Goal: Task Accomplishment & Management: Use online tool/utility

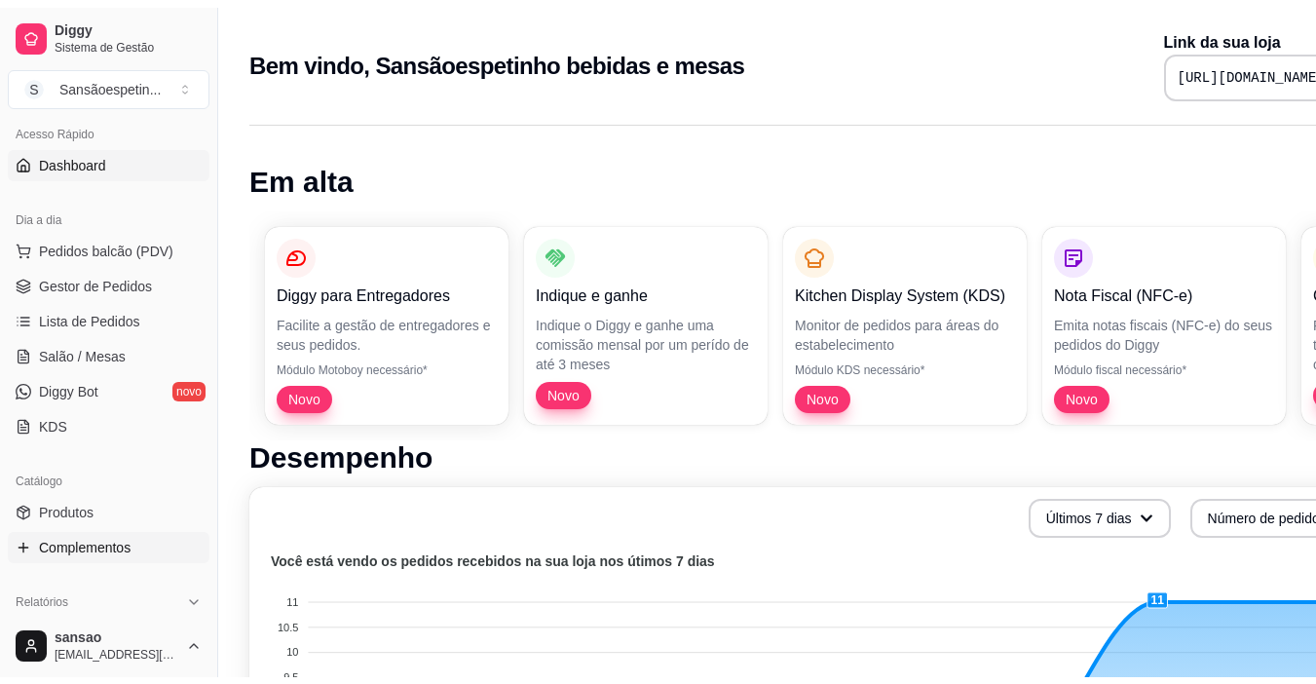
scroll to position [97, 0]
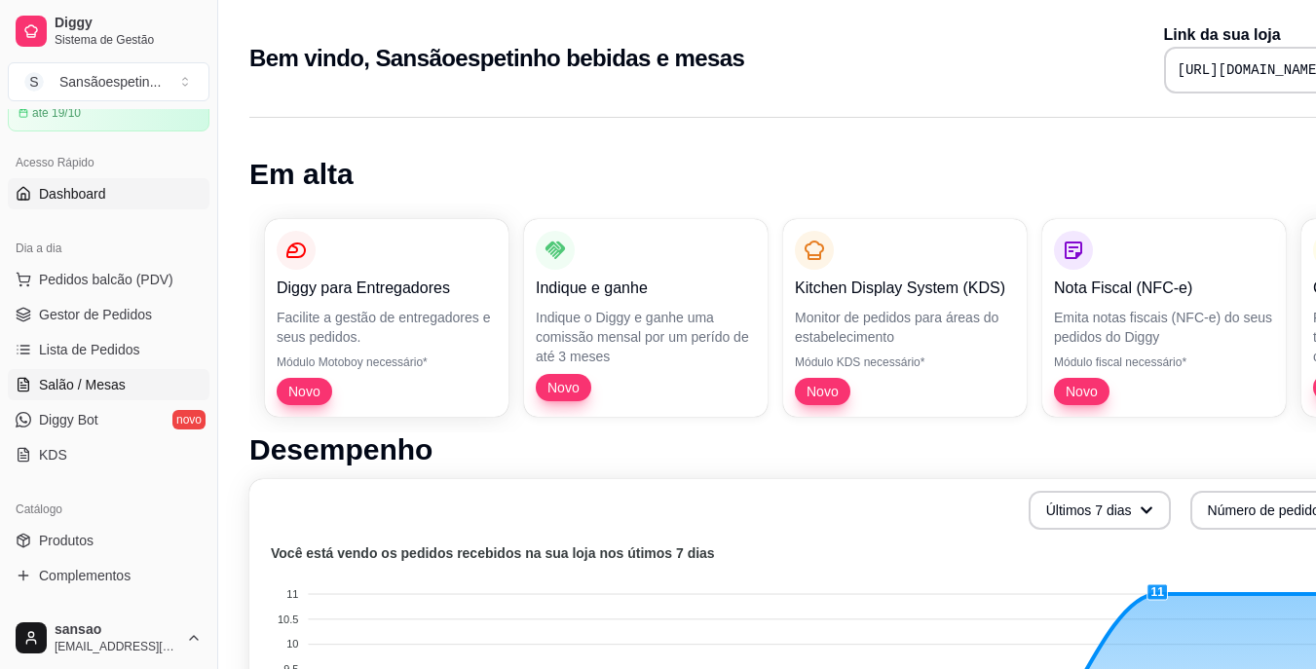
click at [98, 391] on span "Salão / Mesas" at bounding box center [82, 384] width 87 height 19
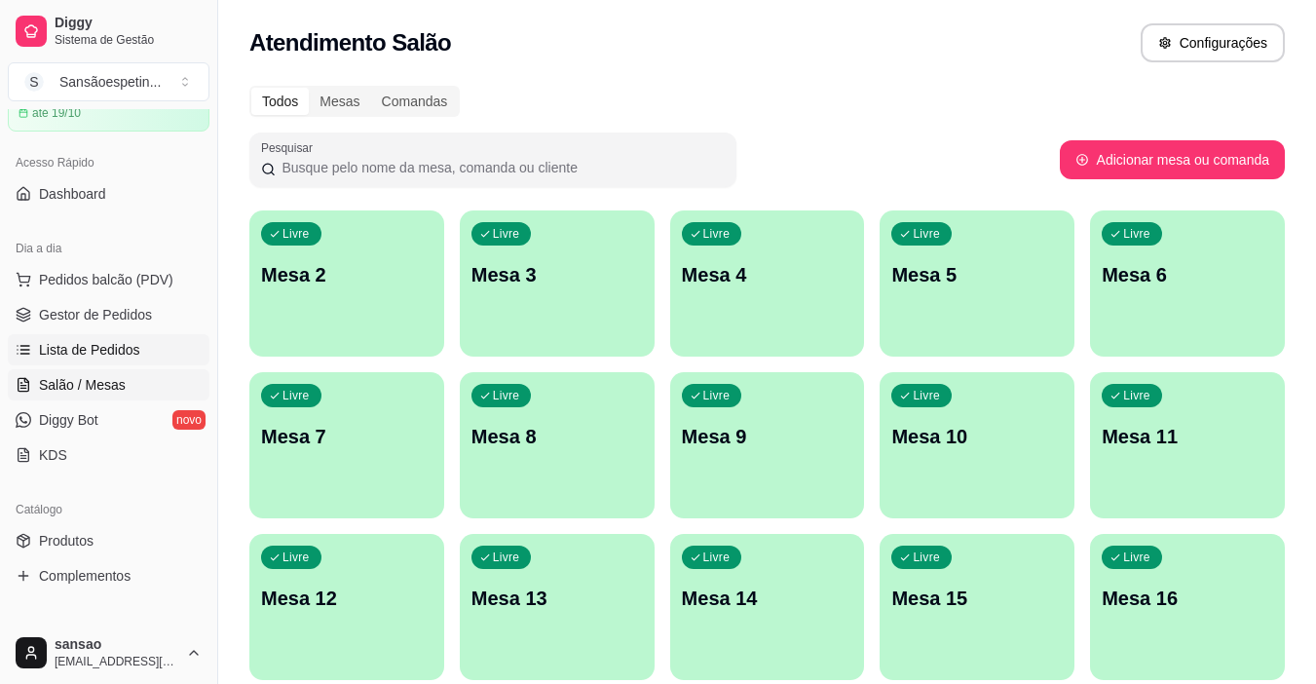
click at [45, 345] on span "Lista de Pedidos" at bounding box center [89, 349] width 101 height 19
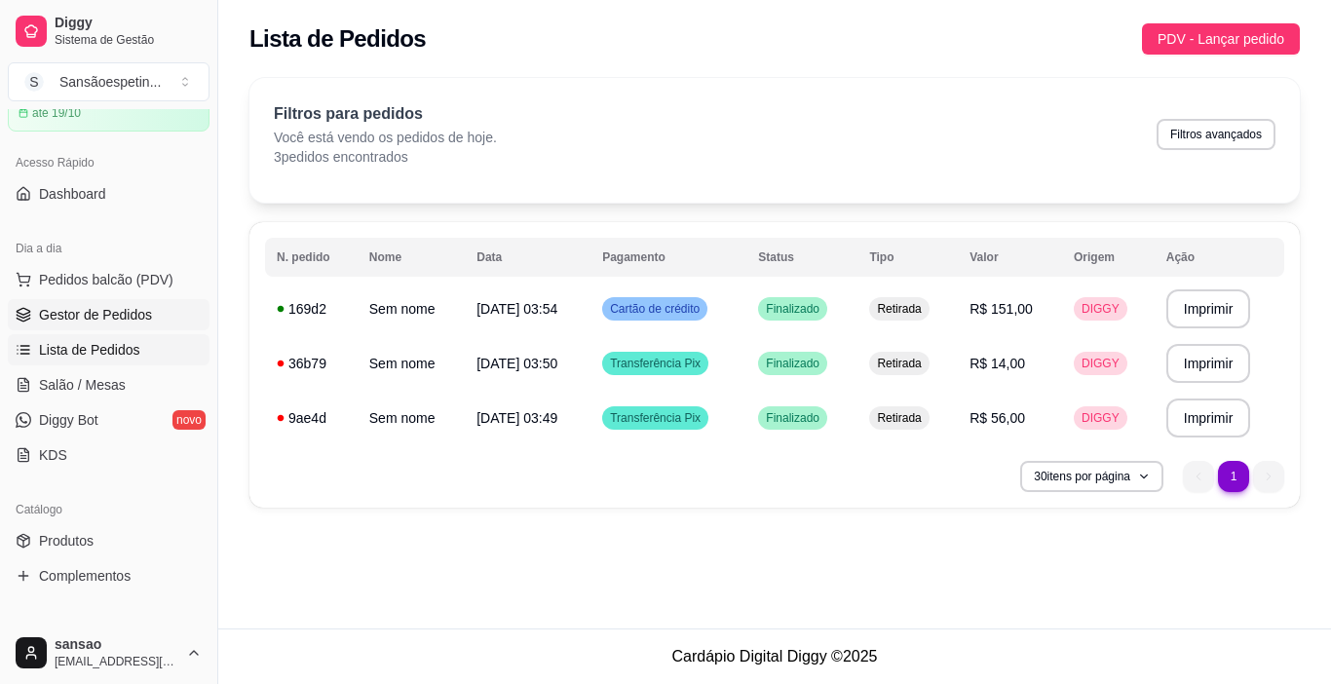
click at [65, 318] on span "Gestor de Pedidos" at bounding box center [95, 314] width 113 height 19
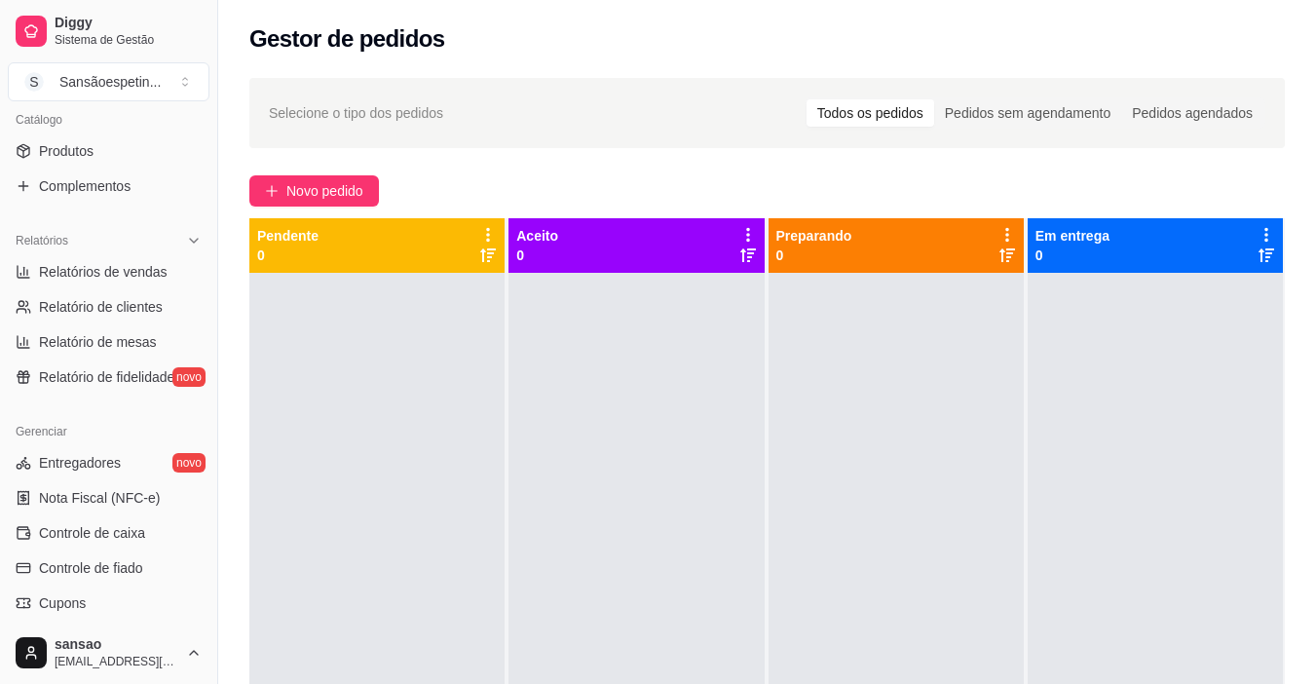
scroll to position [584, 0]
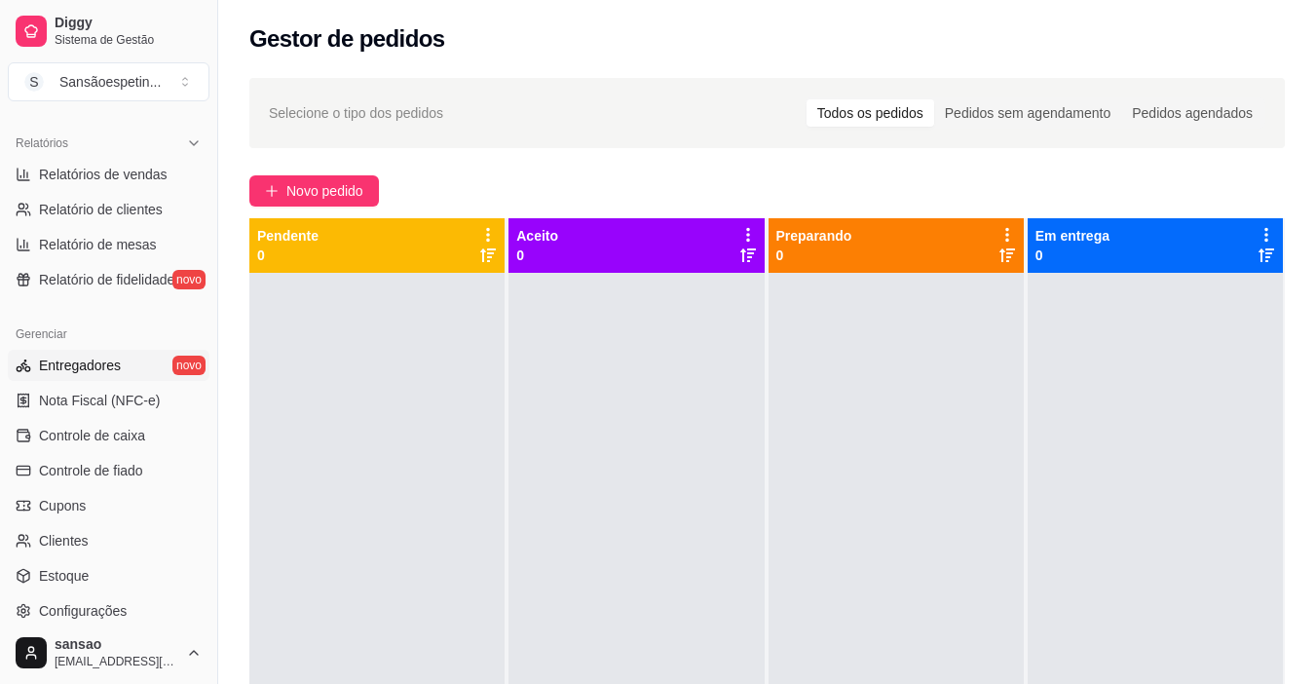
click at [76, 353] on link "Entregadores novo" at bounding box center [109, 365] width 202 height 31
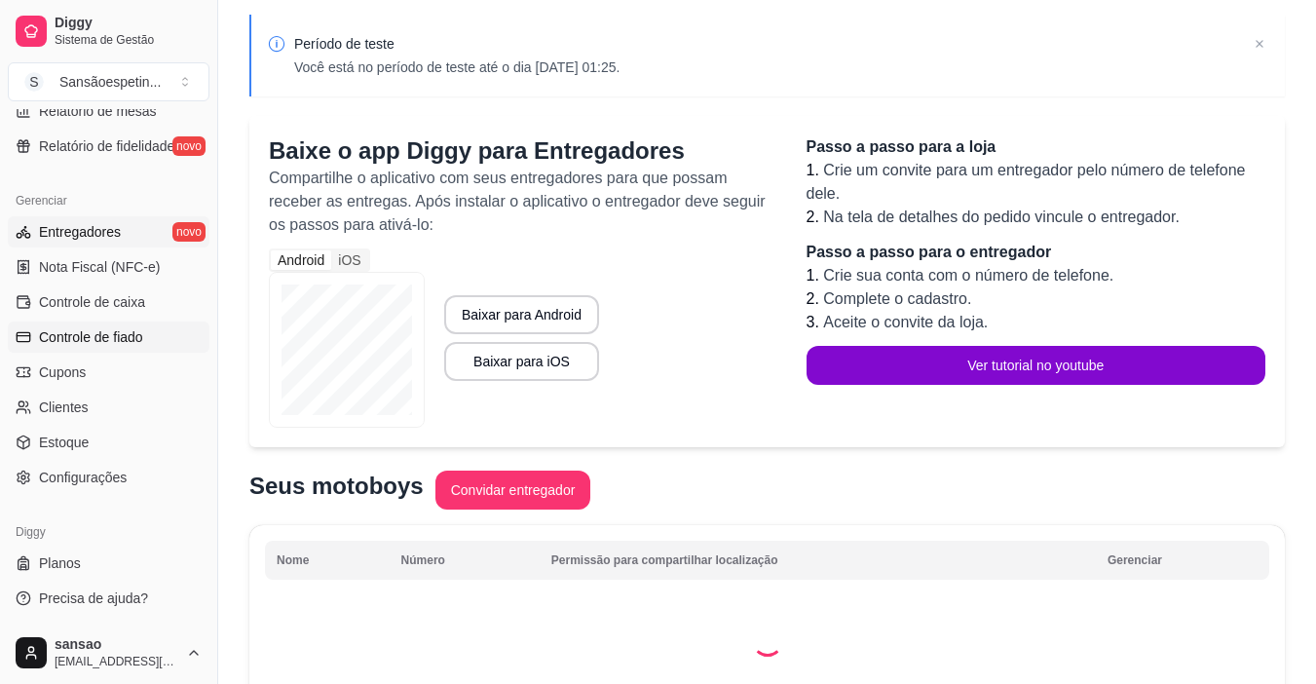
scroll to position [97, 0]
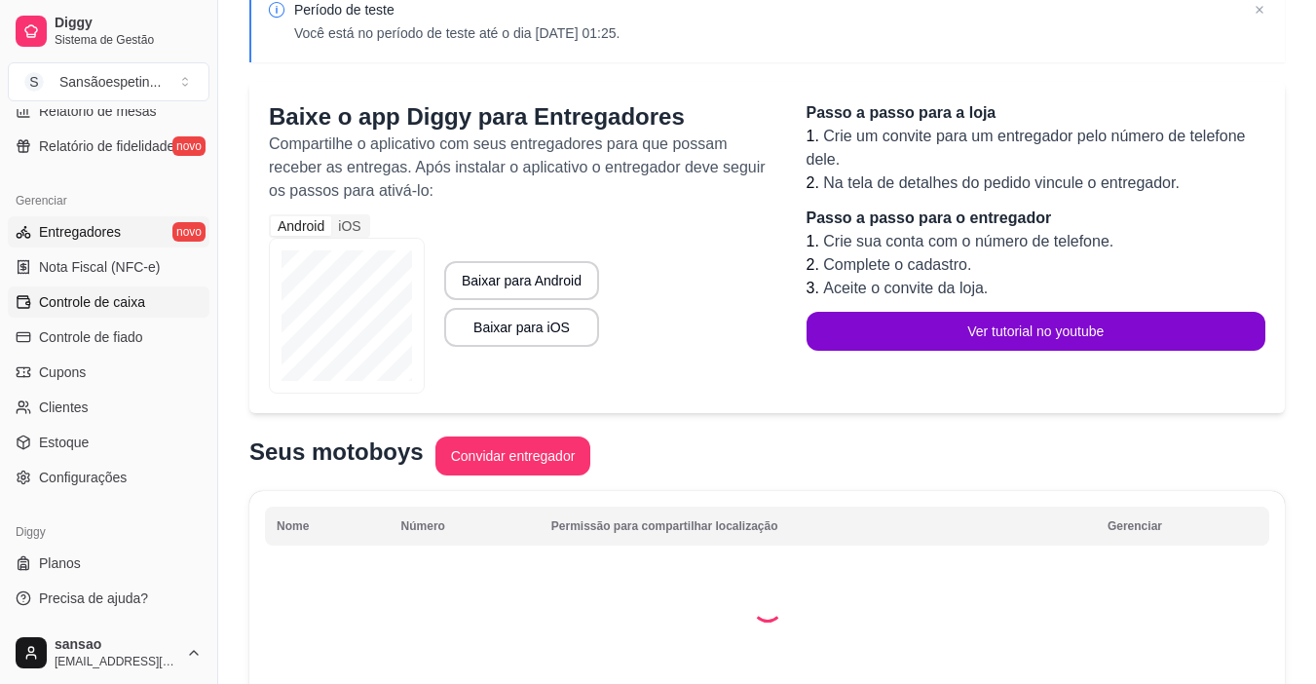
click at [100, 294] on span "Controle de caixa" at bounding box center [92, 301] width 106 height 19
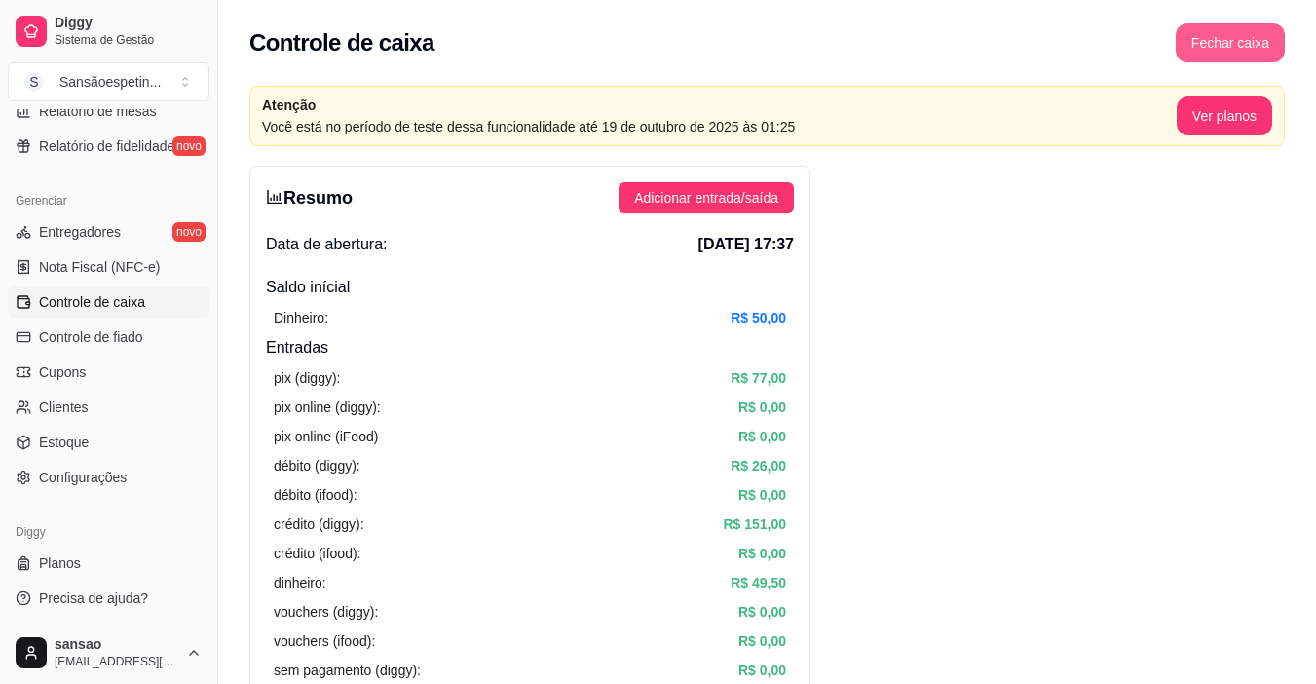
click at [1212, 37] on button "Fechar caixa" at bounding box center [1230, 42] width 109 height 39
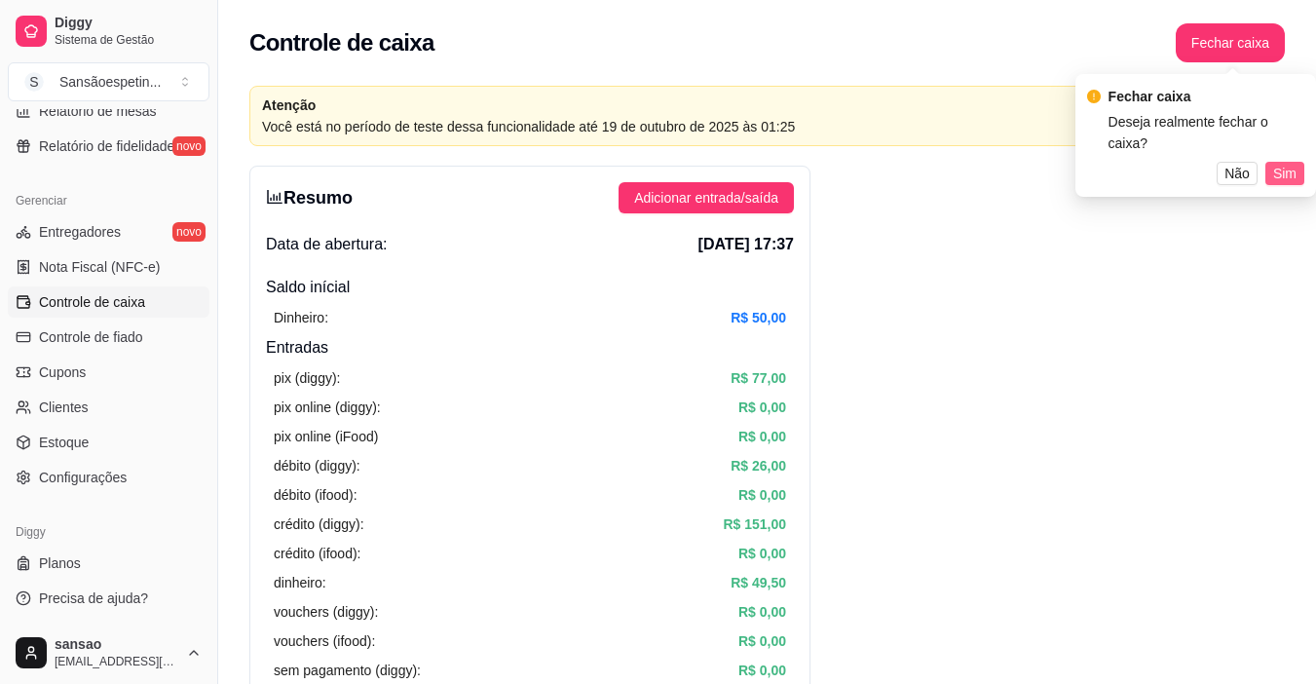
click at [1295, 163] on span "Sim" at bounding box center [1284, 173] width 23 height 21
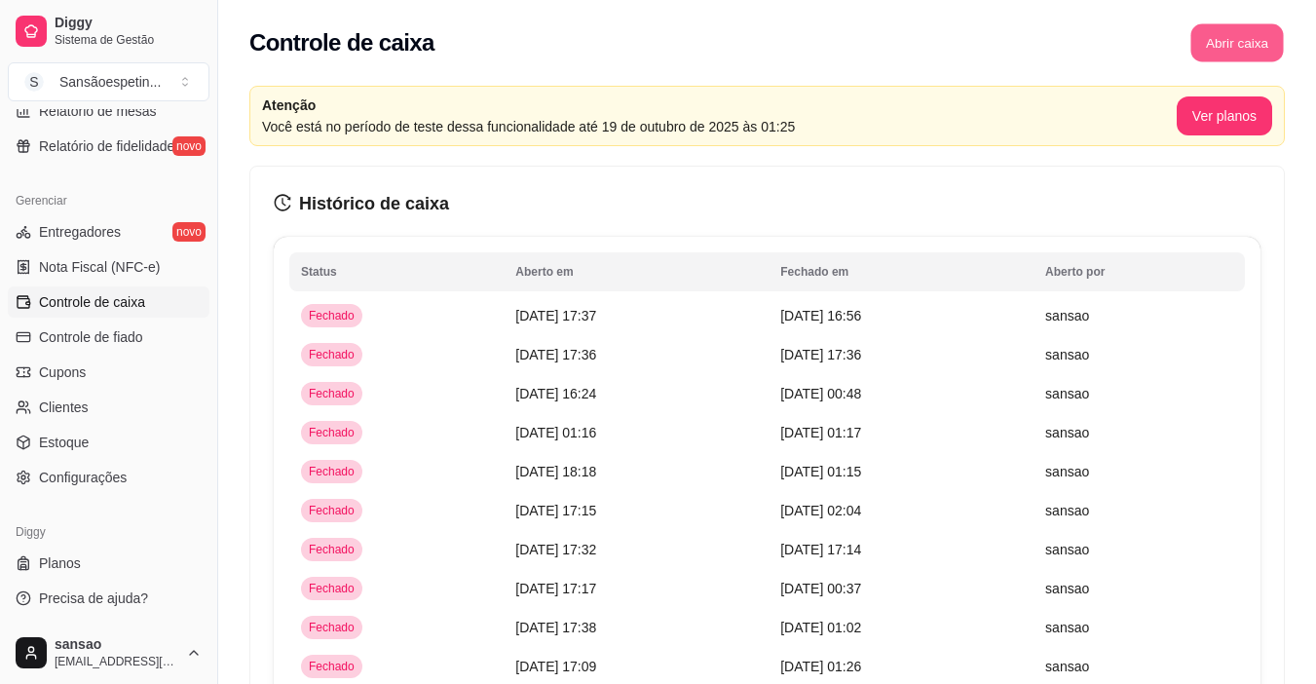
click at [1219, 50] on button "Abrir caixa" at bounding box center [1236, 43] width 93 height 38
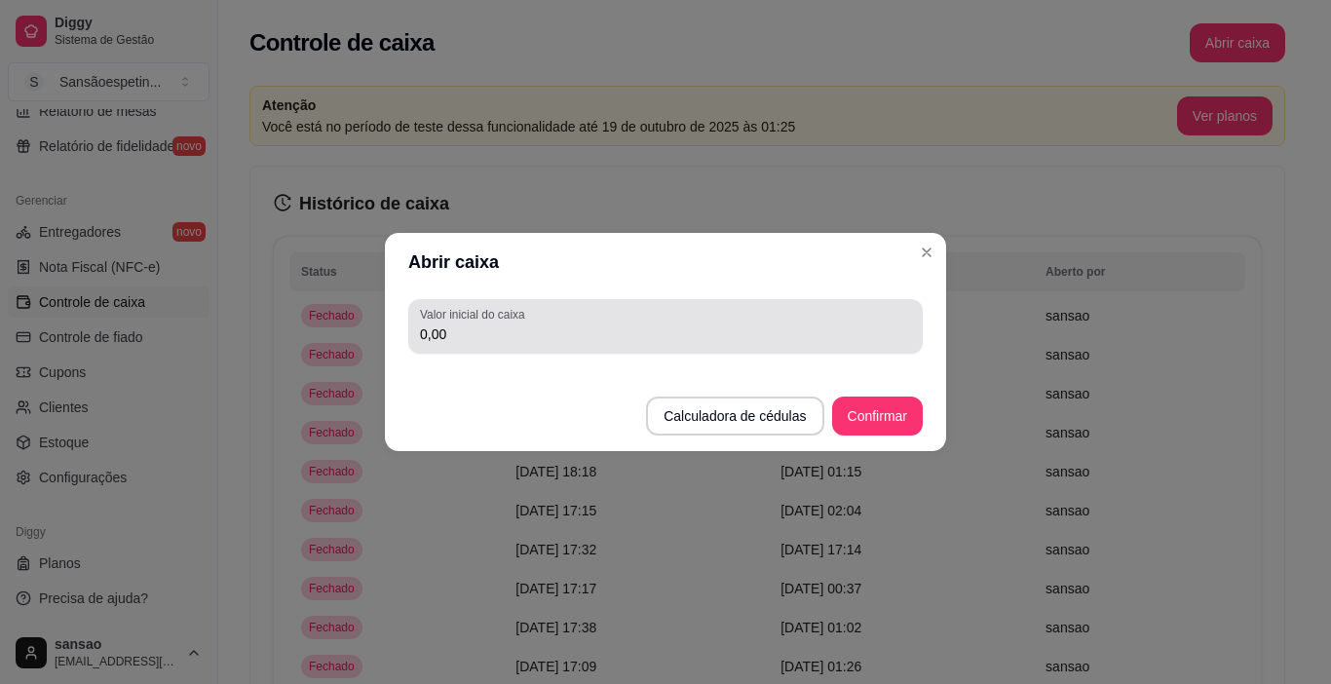
click at [764, 323] on div "0,00" at bounding box center [665, 326] width 491 height 39
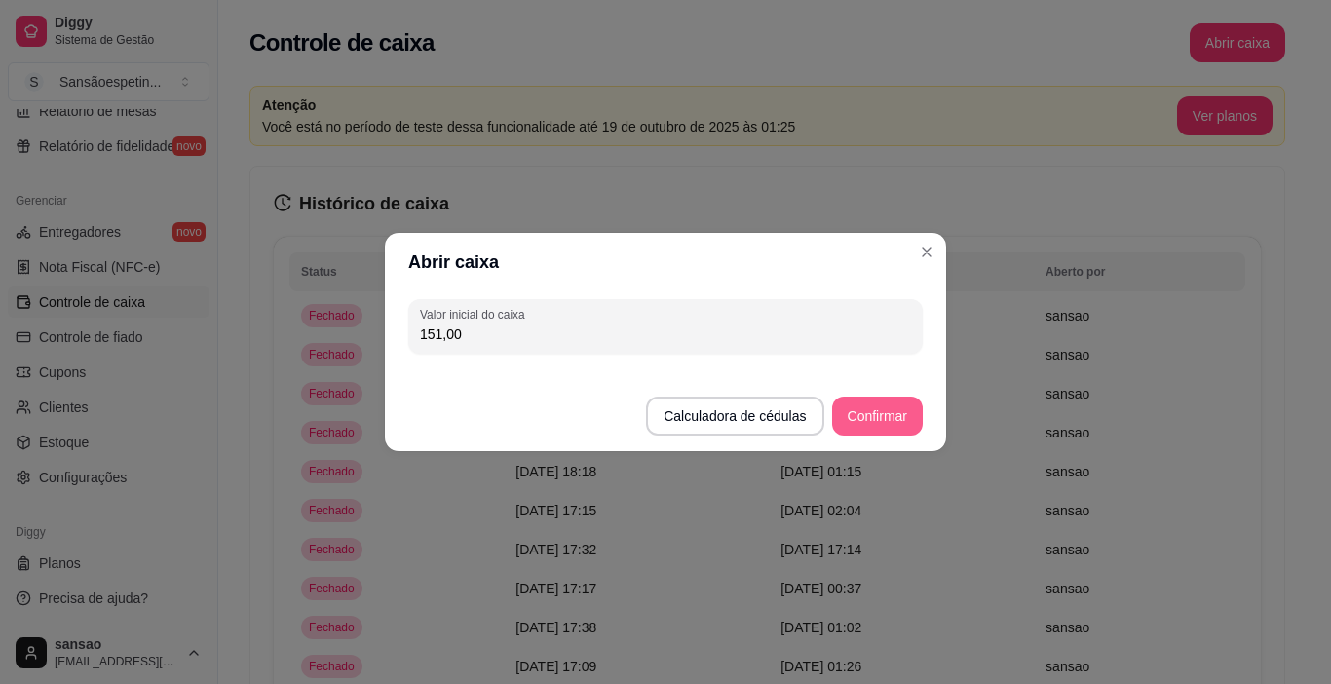
type input "151,00"
click at [844, 400] on button "Confirmar" at bounding box center [877, 416] width 89 height 38
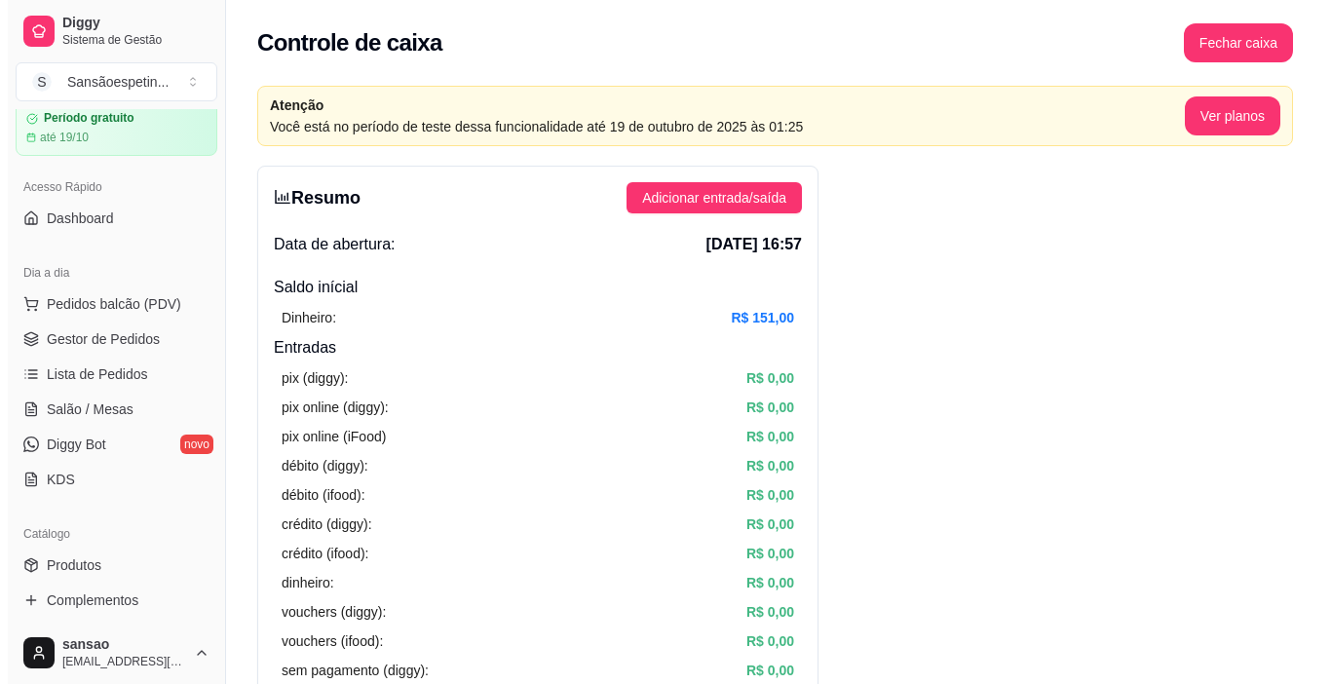
scroll to position [36, 0]
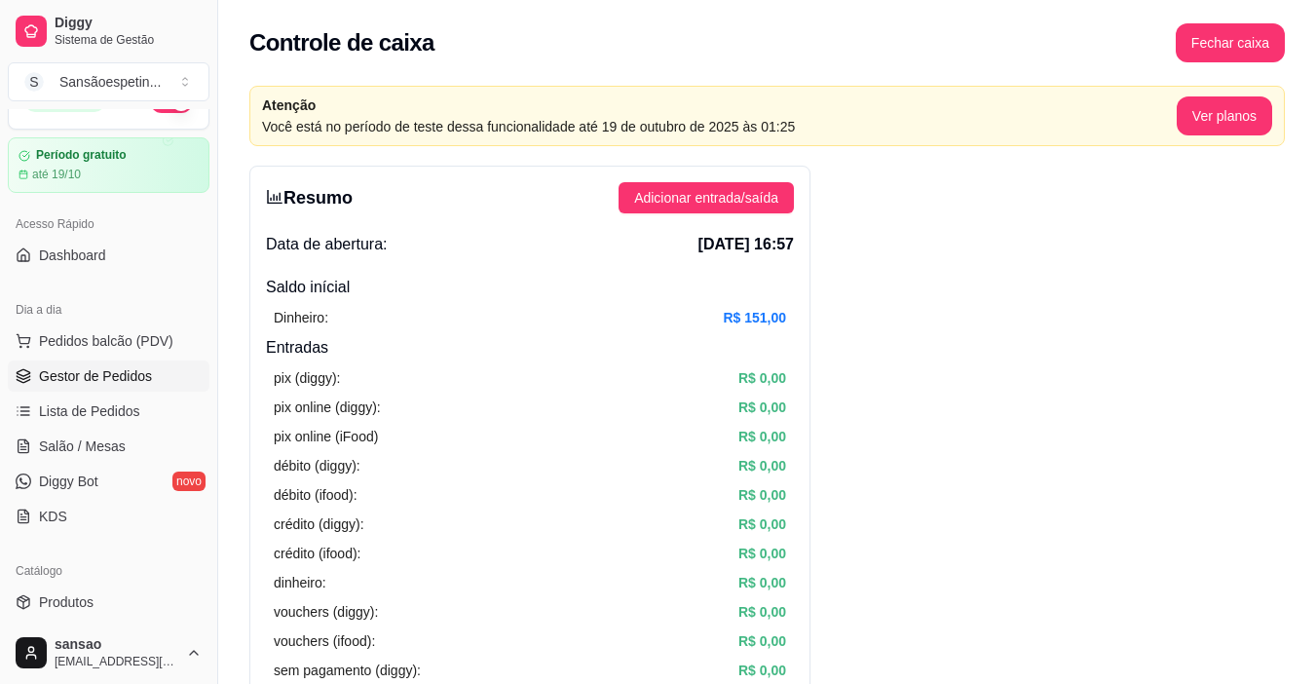
click at [82, 381] on span "Gestor de Pedidos" at bounding box center [95, 375] width 113 height 19
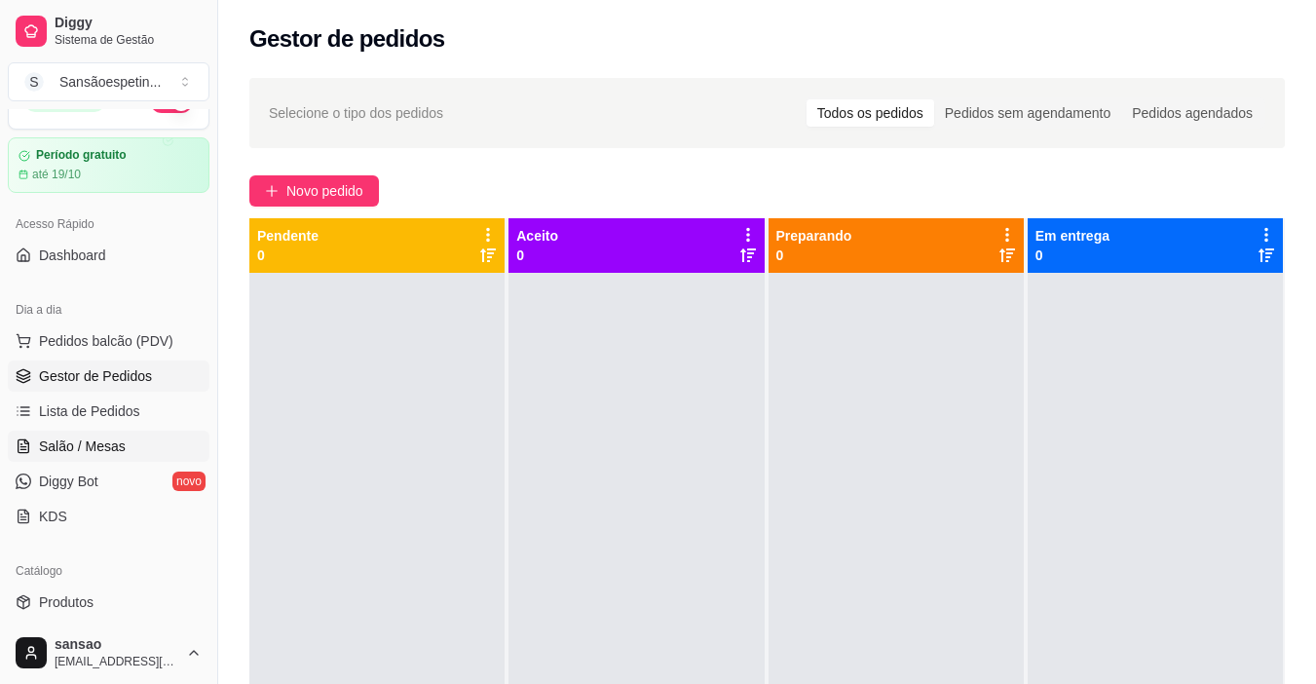
click at [92, 431] on link "Salão / Mesas" at bounding box center [109, 446] width 202 height 31
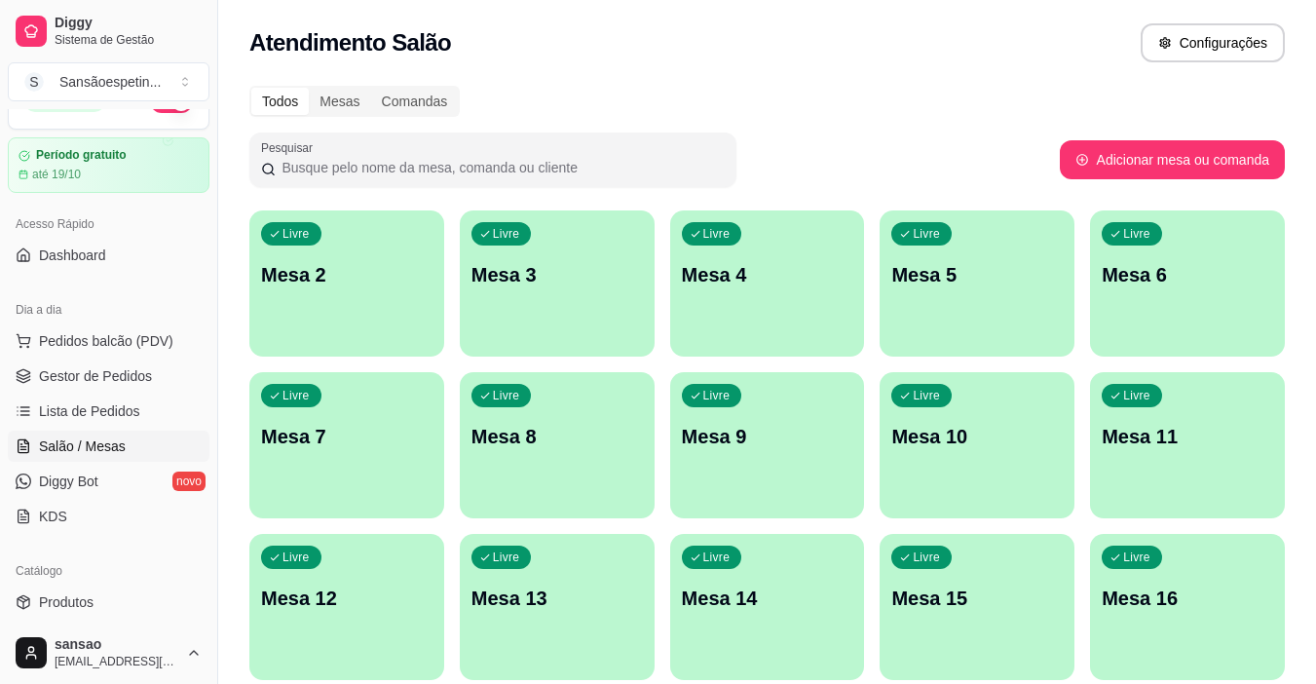
click at [366, 251] on div "Livre Mesa 2" at bounding box center [346, 271] width 195 height 123
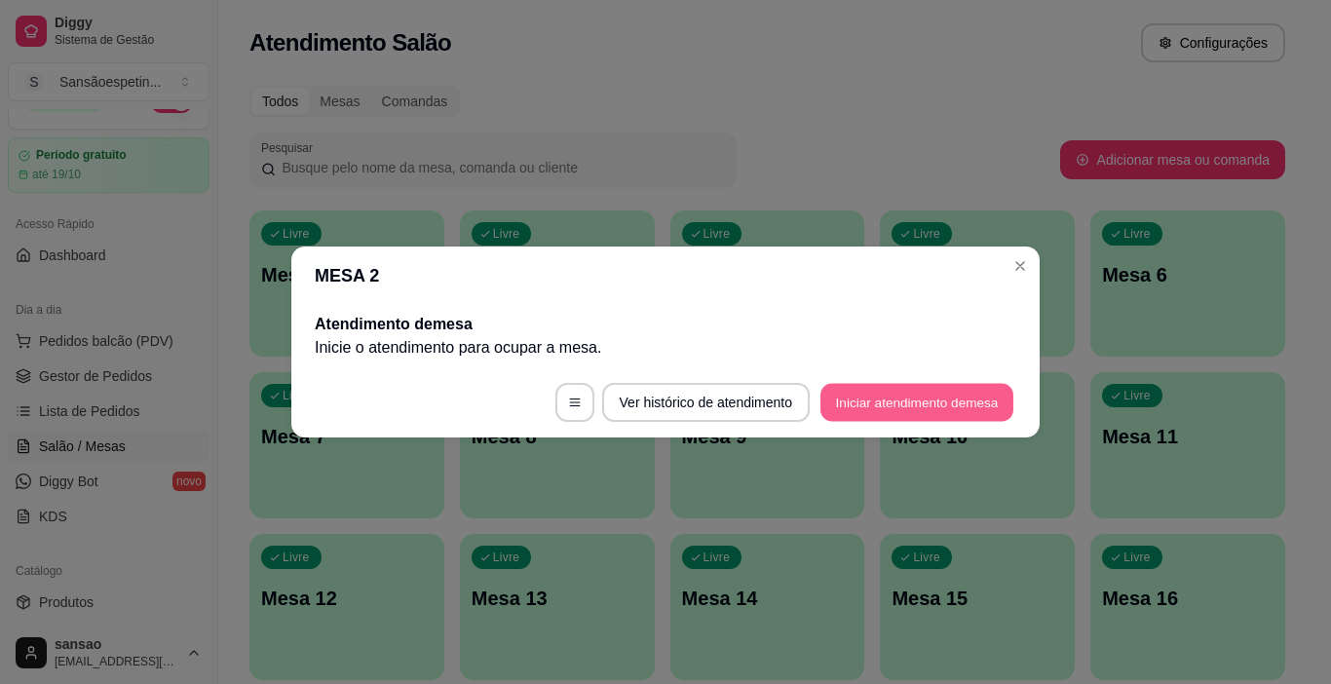
click at [887, 440] on div "MESA 2 Atendimento de mesa Inicie o atendimento para ocupar a mesa . Ver histór…" at bounding box center [665, 342] width 1331 height 684
click at [895, 400] on button "Iniciar atendimento de mesa" at bounding box center [916, 402] width 199 height 39
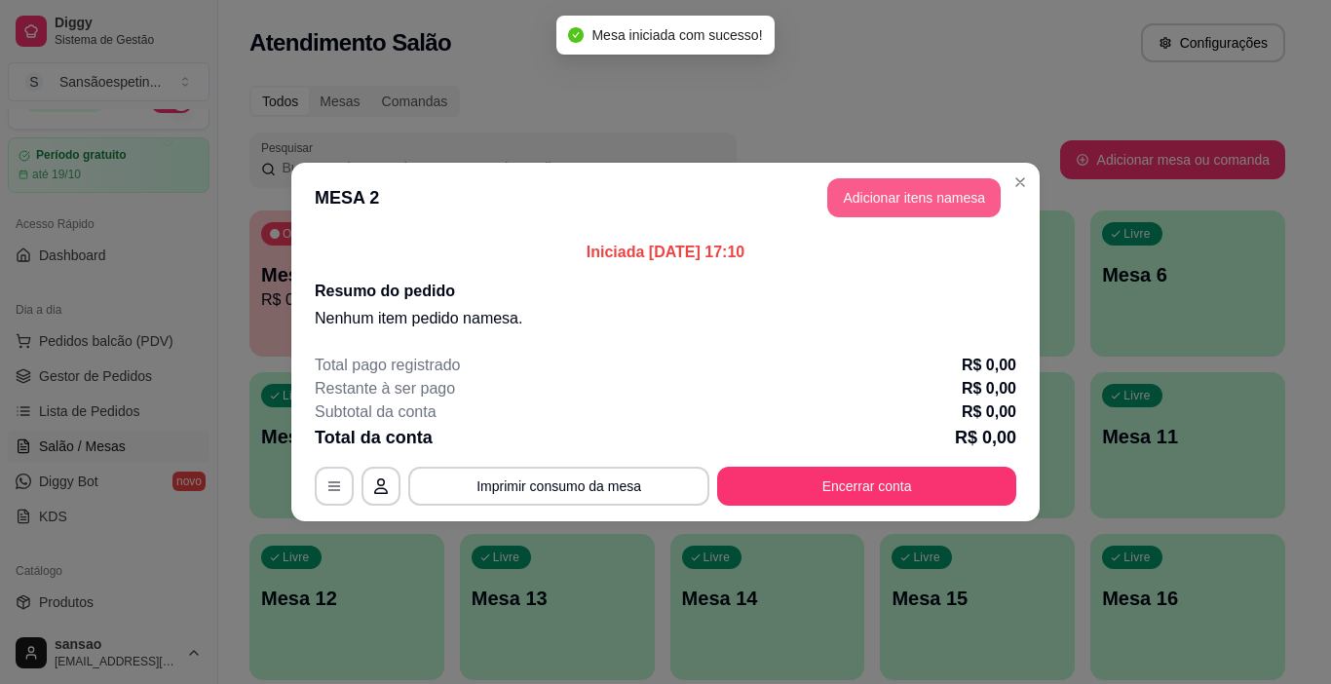
click at [918, 189] on button "Adicionar itens na mesa" at bounding box center [913, 197] width 173 height 39
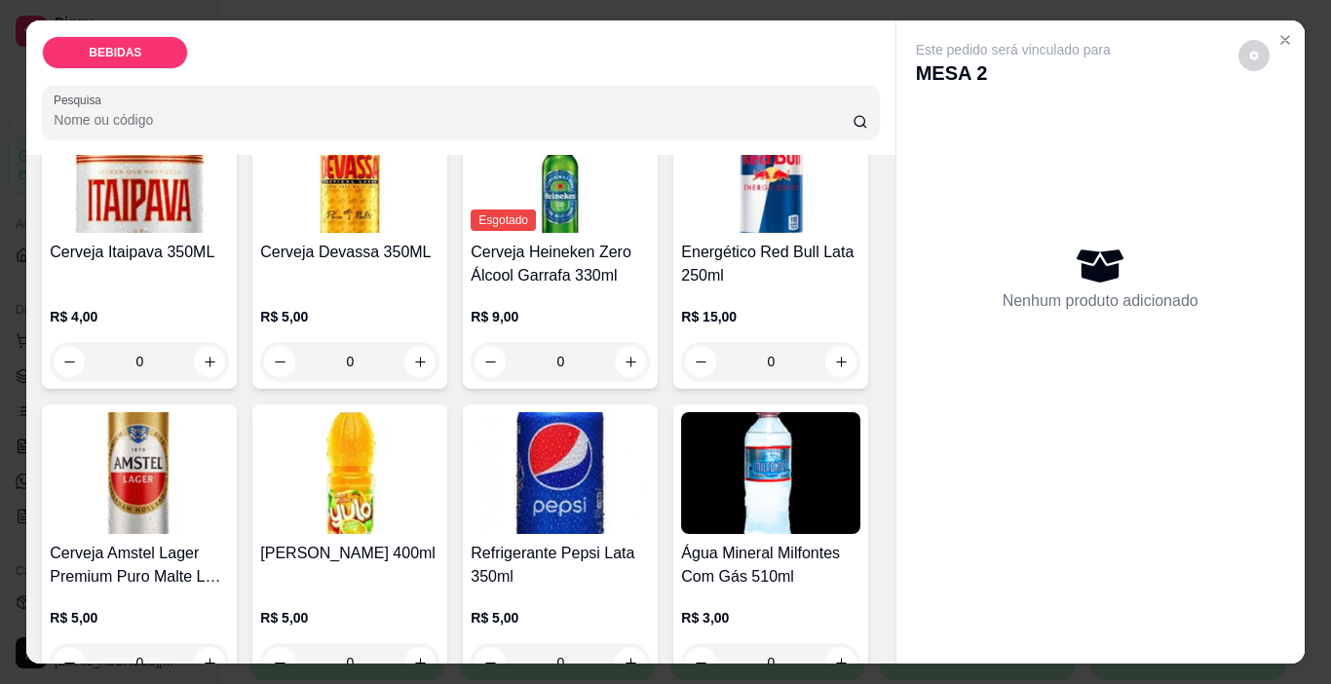
scroll to position [584, 0]
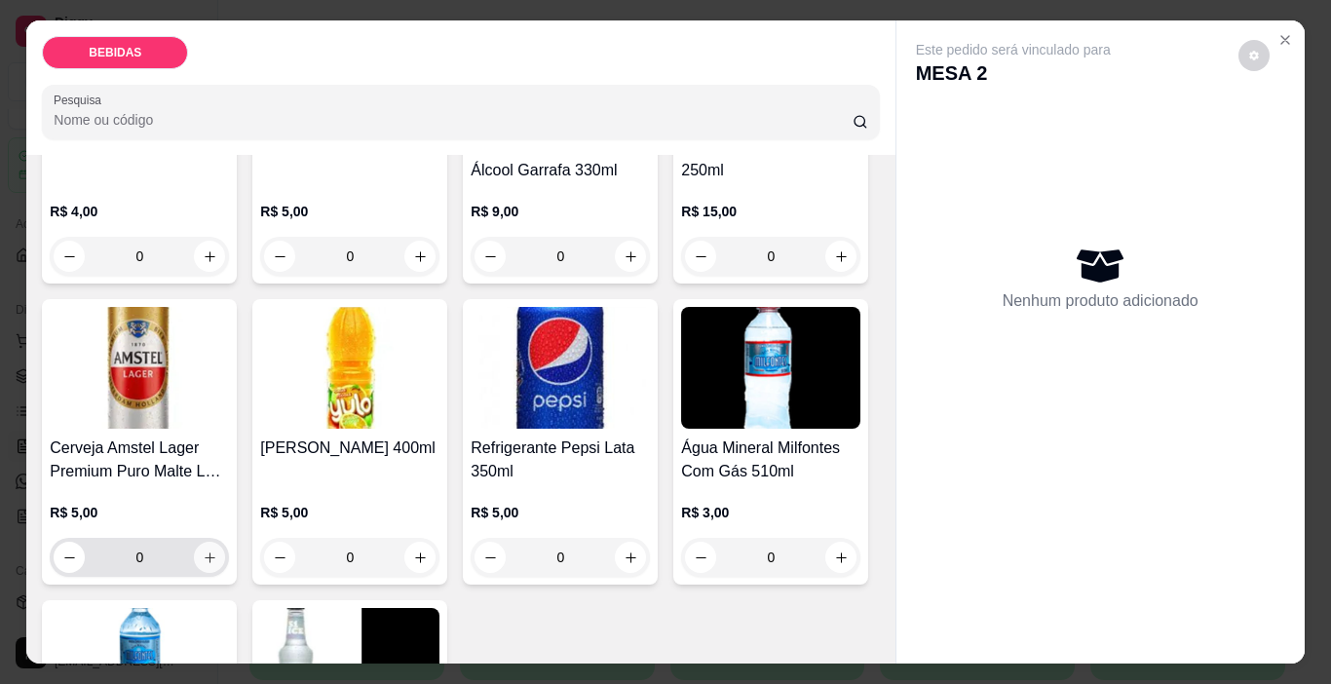
click at [217, 550] on icon "increase-product-quantity" at bounding box center [210, 557] width 15 height 15
type input "1"
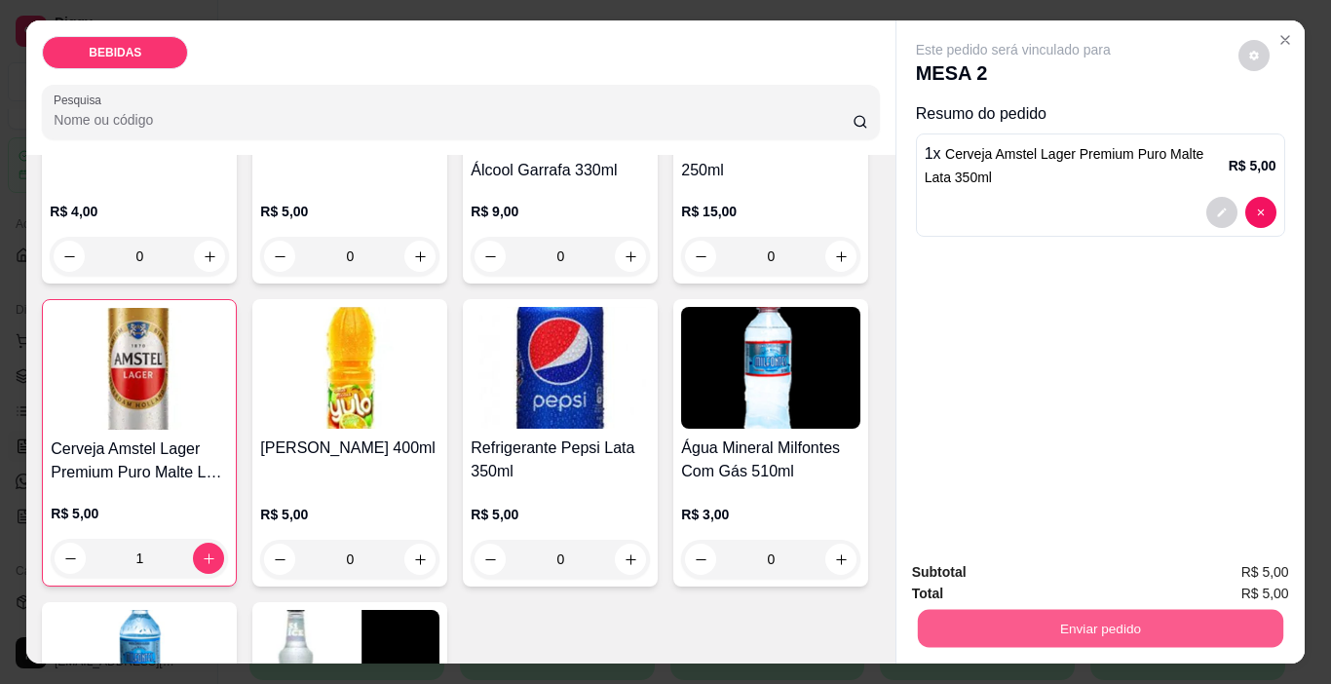
click at [1137, 615] on button "Enviar pedido" at bounding box center [1099, 629] width 365 height 38
click at [1266, 566] on button "Enviar pedido" at bounding box center [1238, 572] width 107 height 36
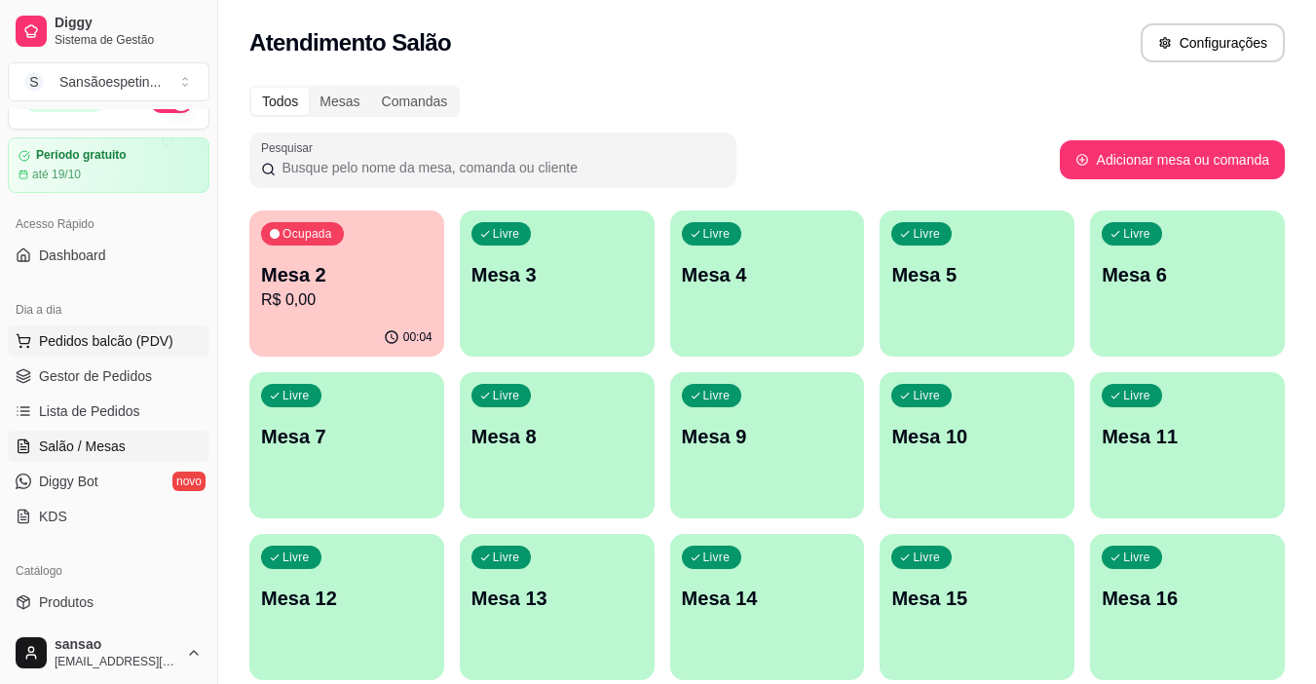
click at [57, 330] on button "Pedidos balcão (PDV)" at bounding box center [109, 340] width 202 height 31
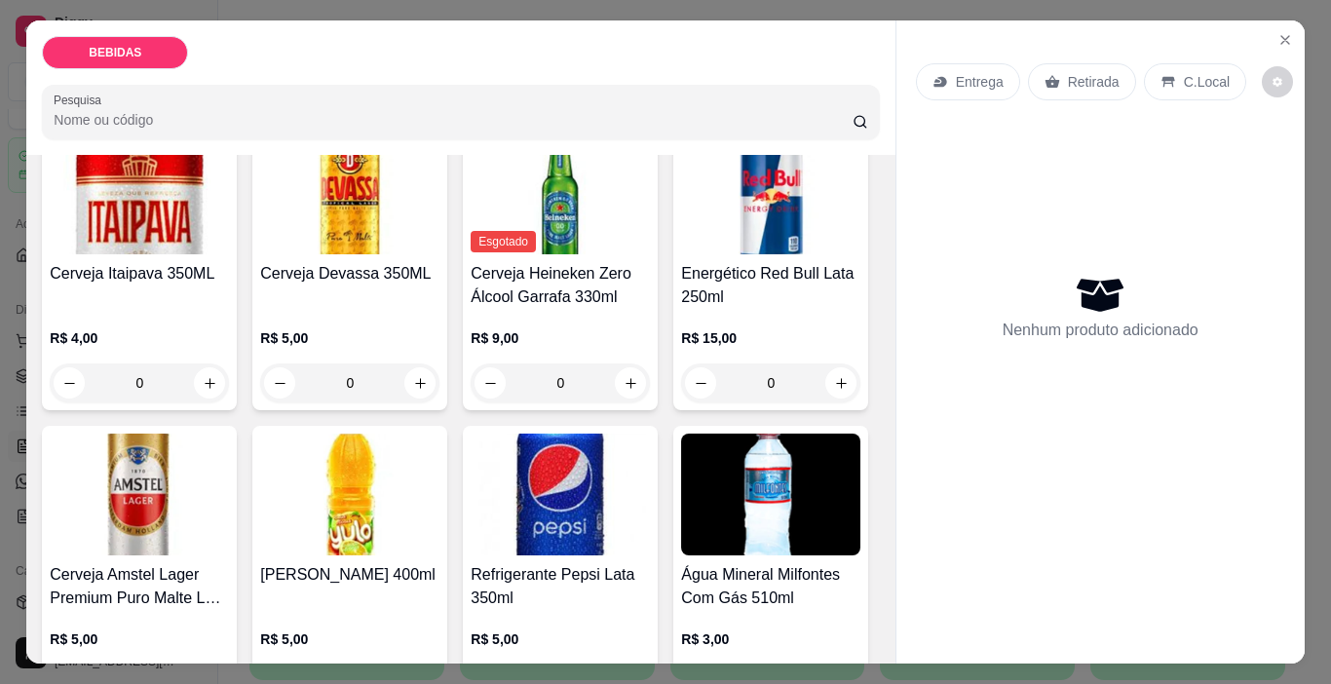
scroll to position [584, 0]
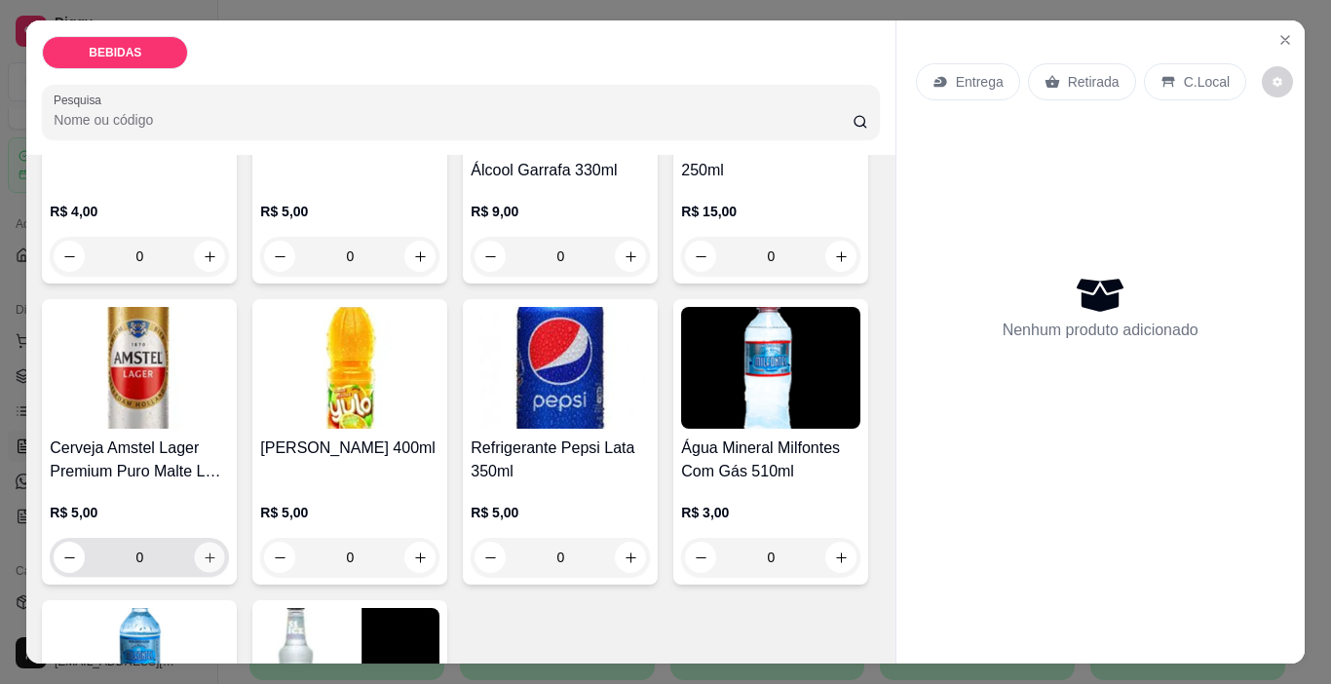
click at [225, 543] on button "increase-product-quantity" at bounding box center [210, 558] width 30 height 30
type input "1"
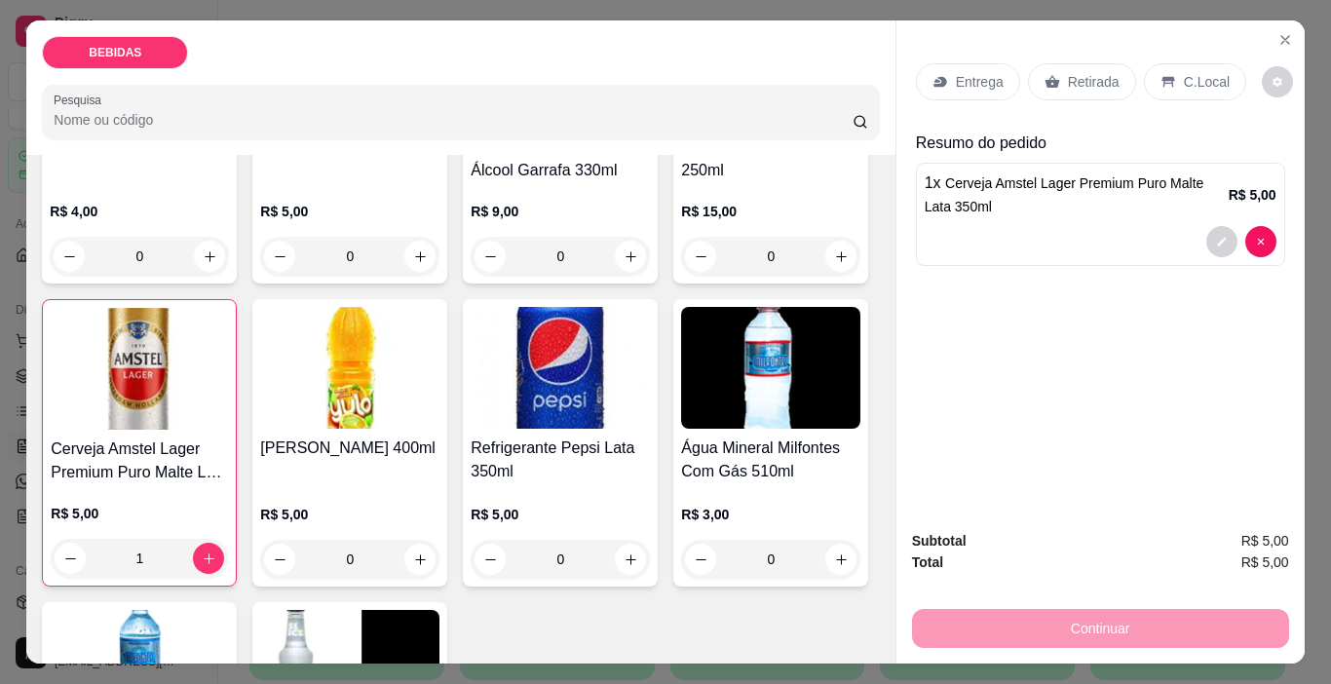
click at [1049, 84] on div "Retirada" at bounding box center [1082, 81] width 108 height 37
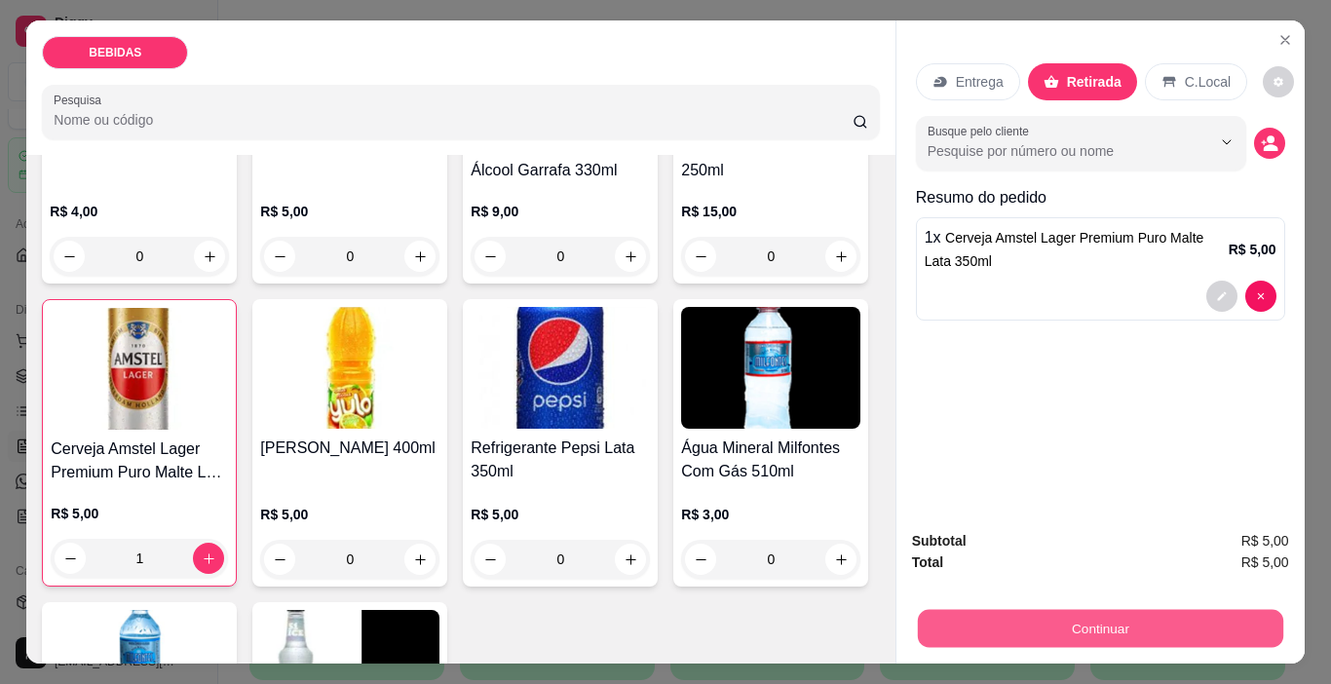
click at [1083, 624] on button "Continuar" at bounding box center [1099, 629] width 365 height 38
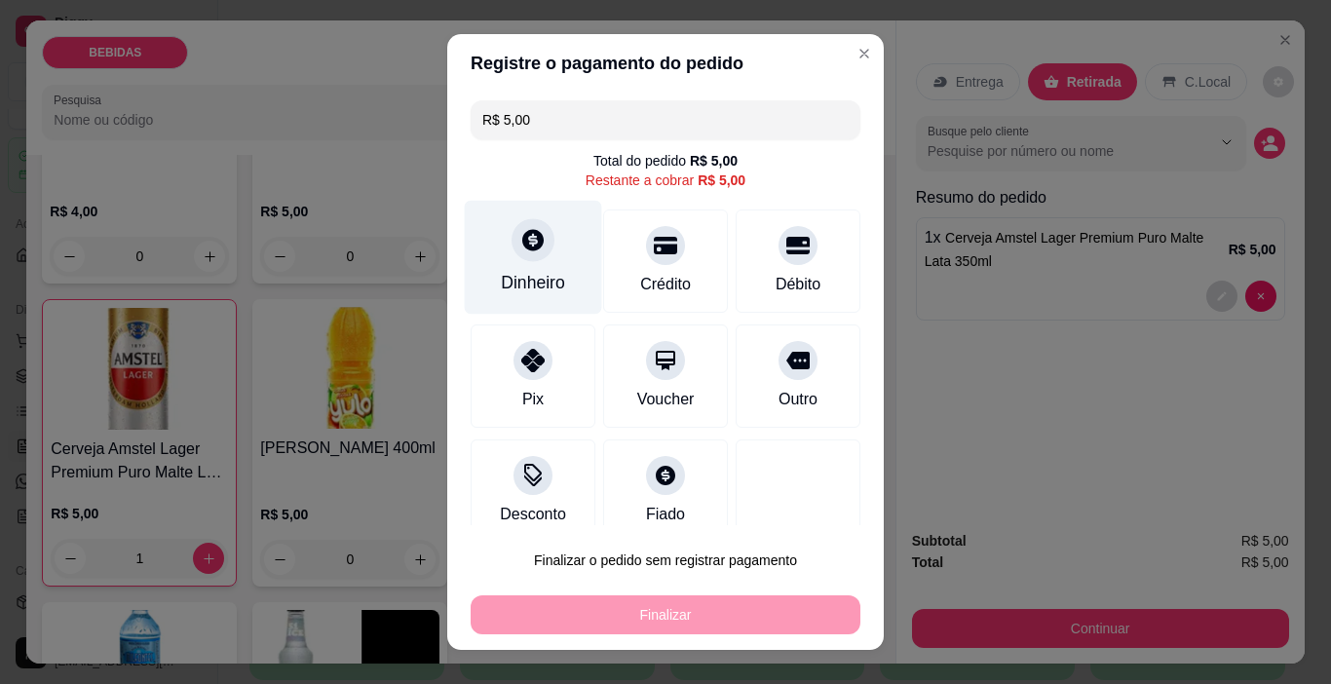
click at [537, 267] on div "Dinheiro" at bounding box center [533, 258] width 137 height 114
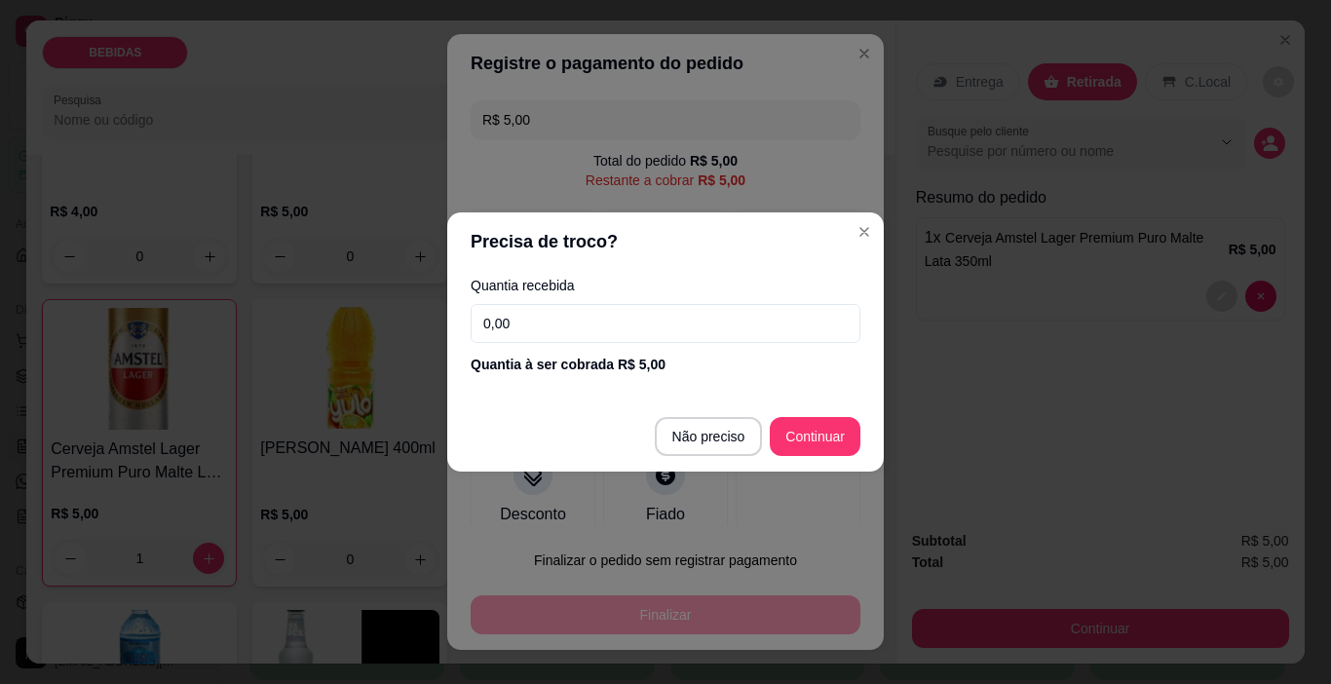
click at [656, 310] on input "0,00" at bounding box center [665, 323] width 390 height 39
type input "5,00"
type input "R$ 0,00"
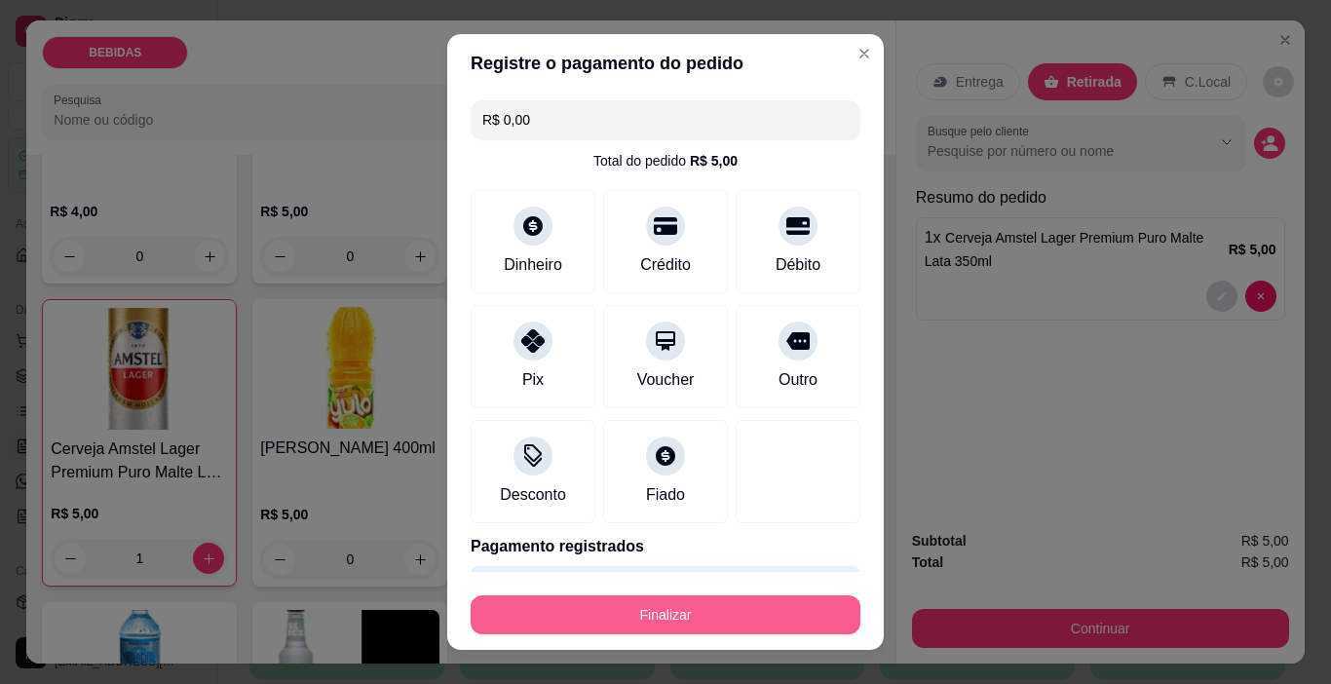
click at [637, 620] on button "Finalizar" at bounding box center [665, 614] width 390 height 39
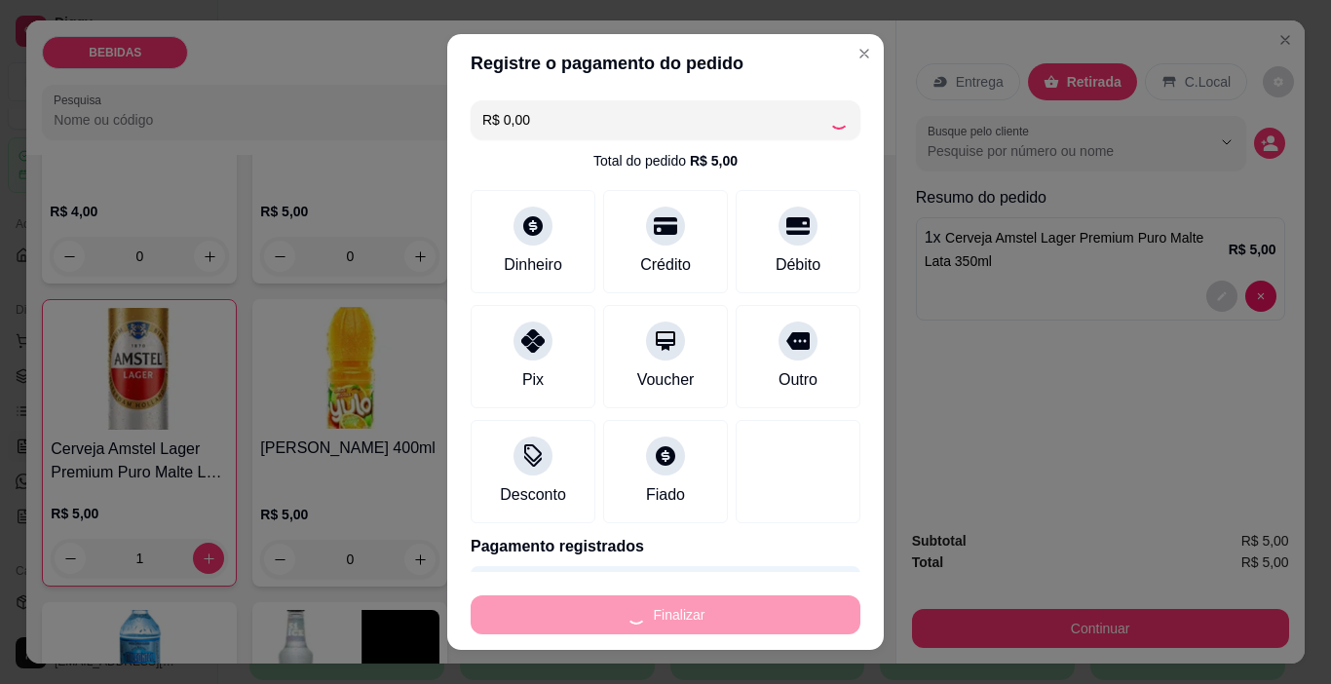
type input "0"
type input "-R$ 5,00"
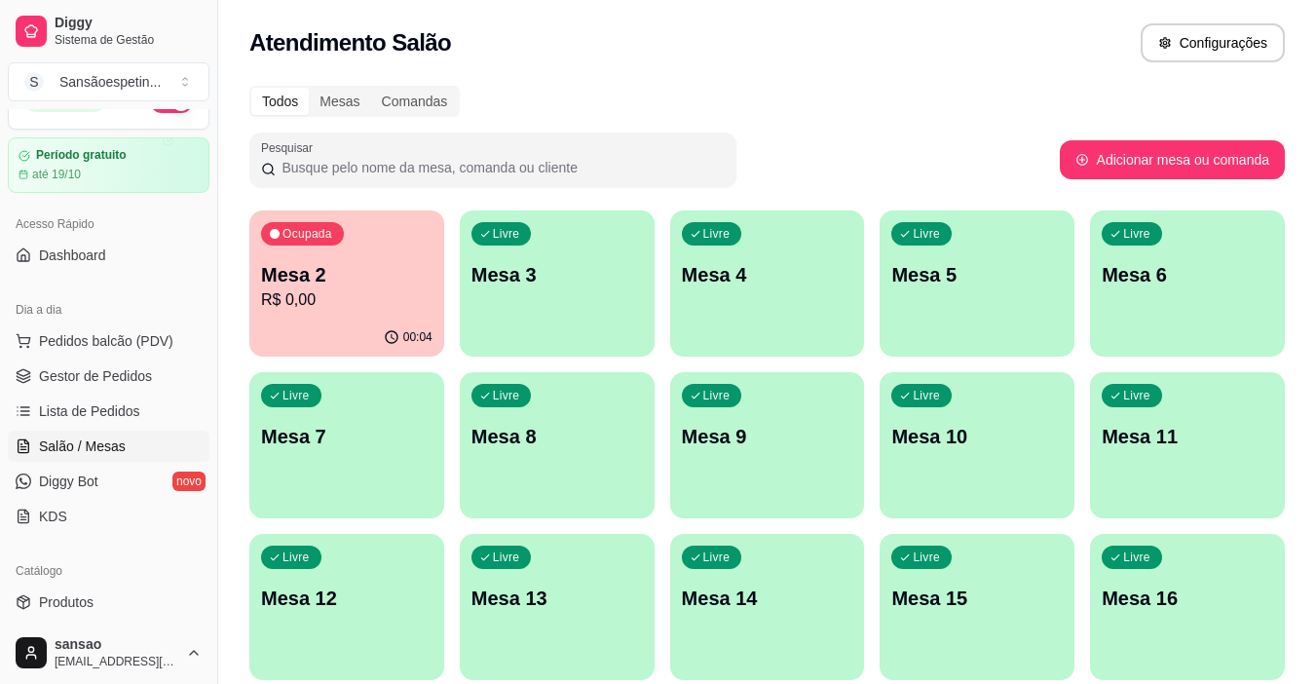
click at [371, 333] on div "00:04" at bounding box center [346, 338] width 195 height 38
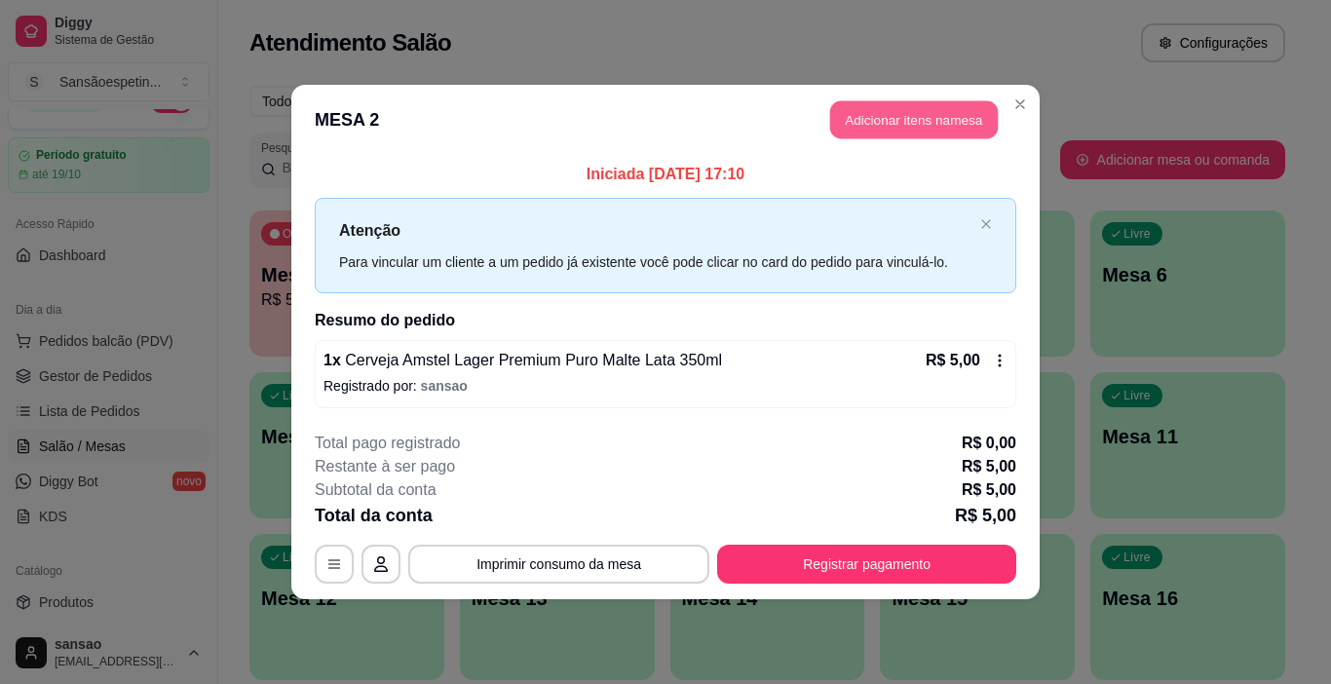
click at [912, 116] on button "Adicionar itens na mesa" at bounding box center [914, 120] width 168 height 38
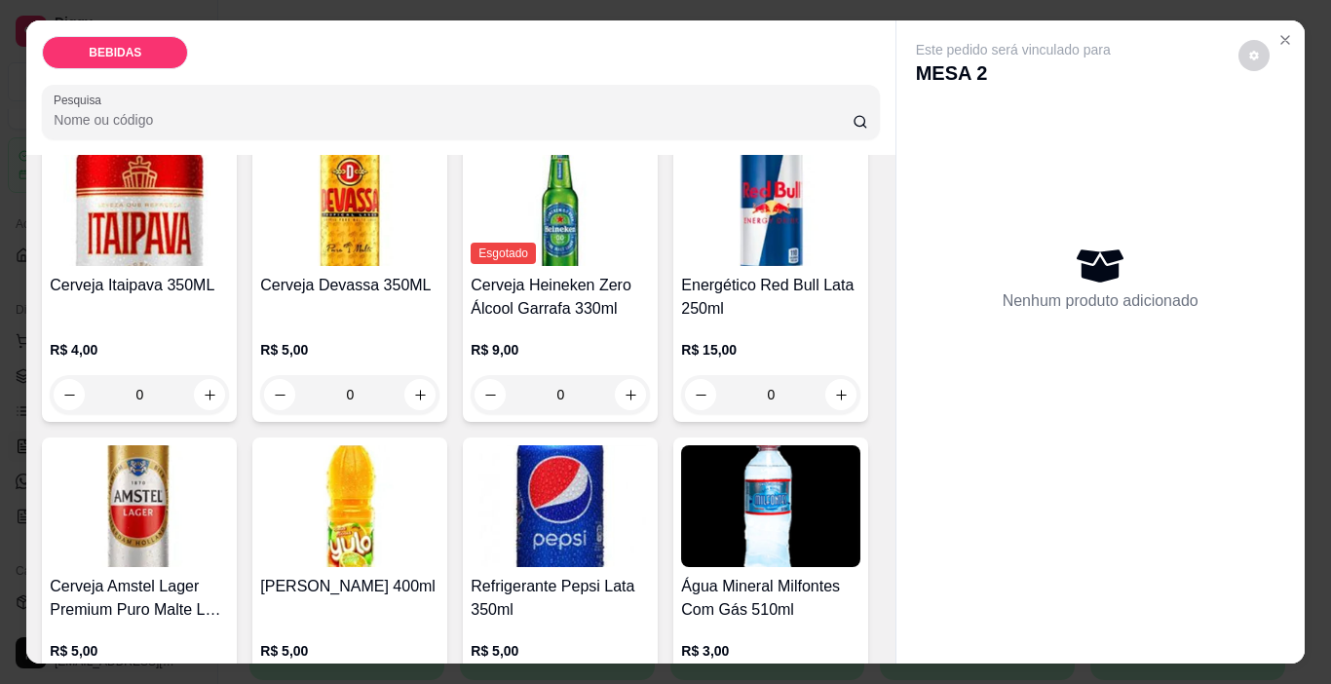
scroll to position [487, 0]
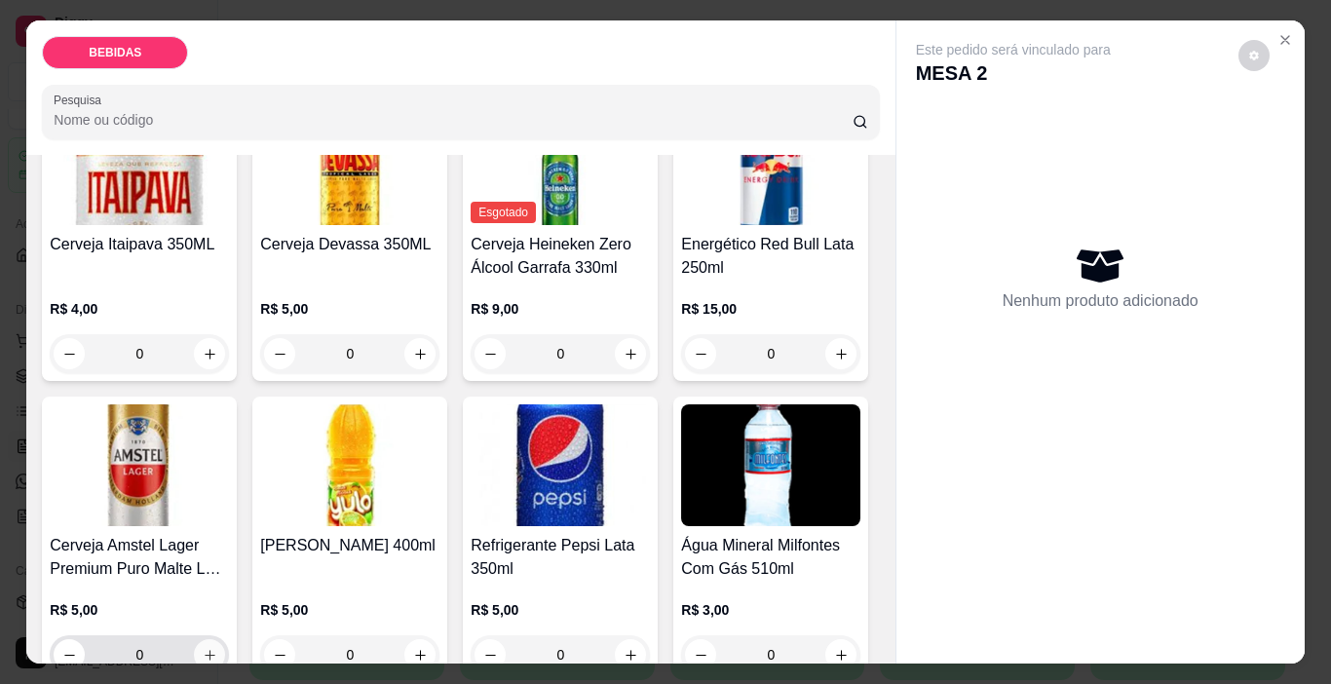
click at [217, 648] on icon "increase-product-quantity" at bounding box center [210, 655] width 15 height 15
type input "1"
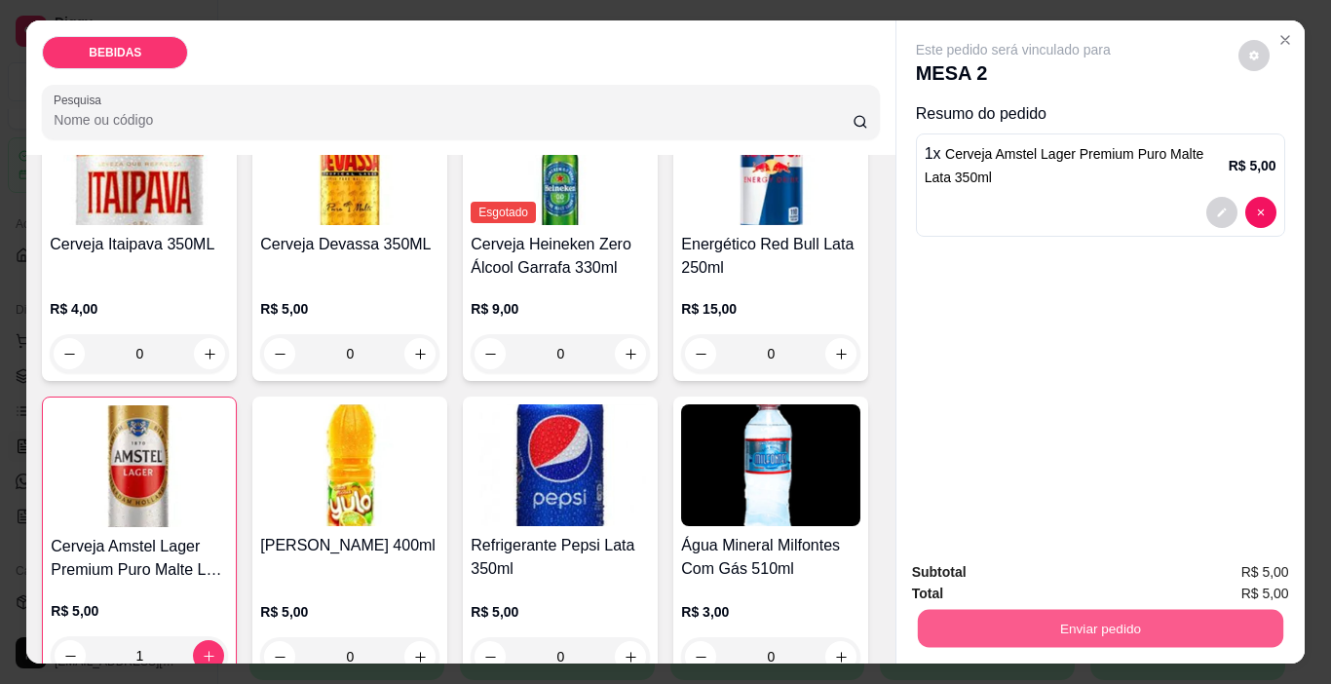
click at [1072, 627] on button "Enviar pedido" at bounding box center [1099, 629] width 365 height 38
click at [1224, 566] on button "Enviar pedido" at bounding box center [1238, 572] width 110 height 37
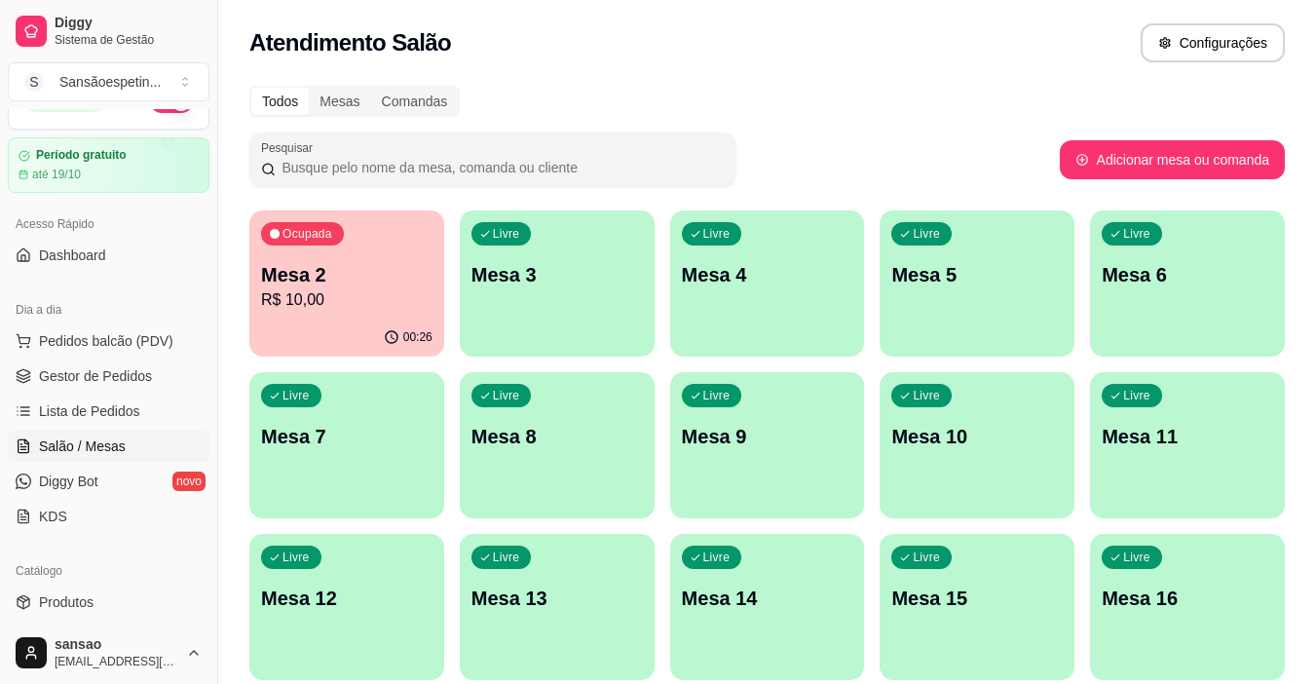
click at [404, 285] on p "Mesa 2" at bounding box center [346, 274] width 171 height 27
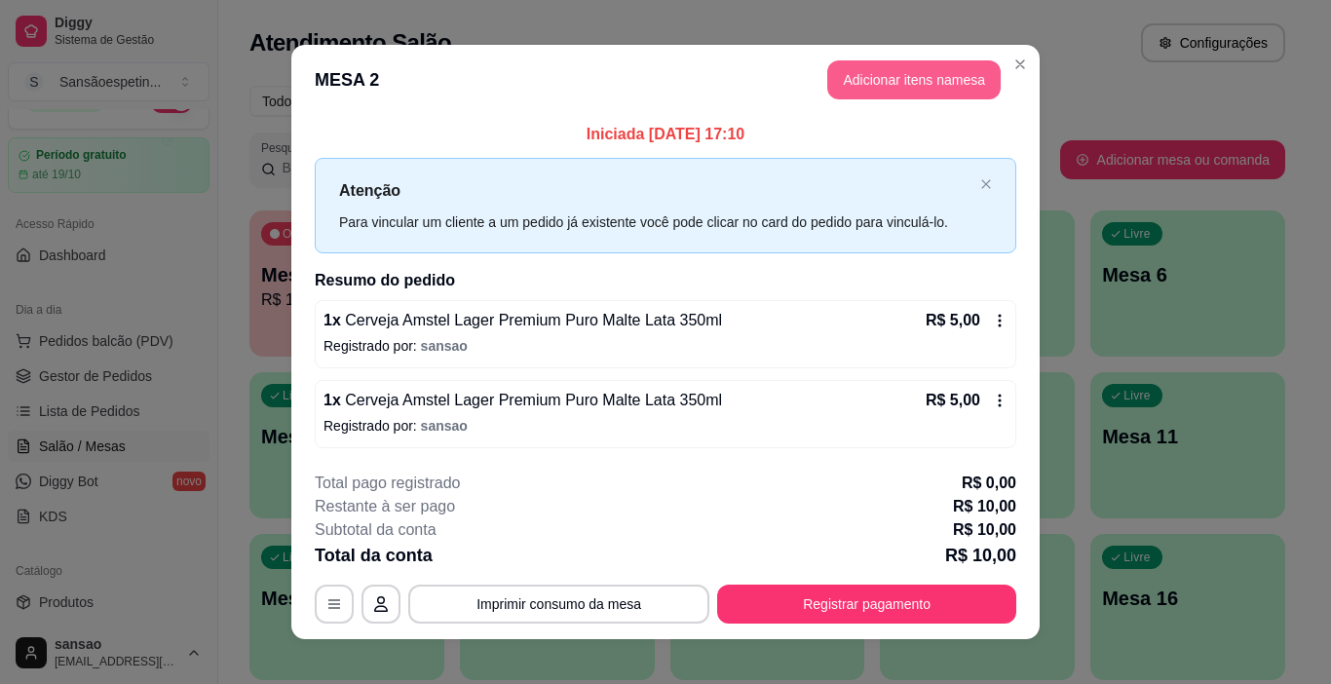
click at [952, 72] on button "Adicionar itens na mesa" at bounding box center [913, 79] width 173 height 39
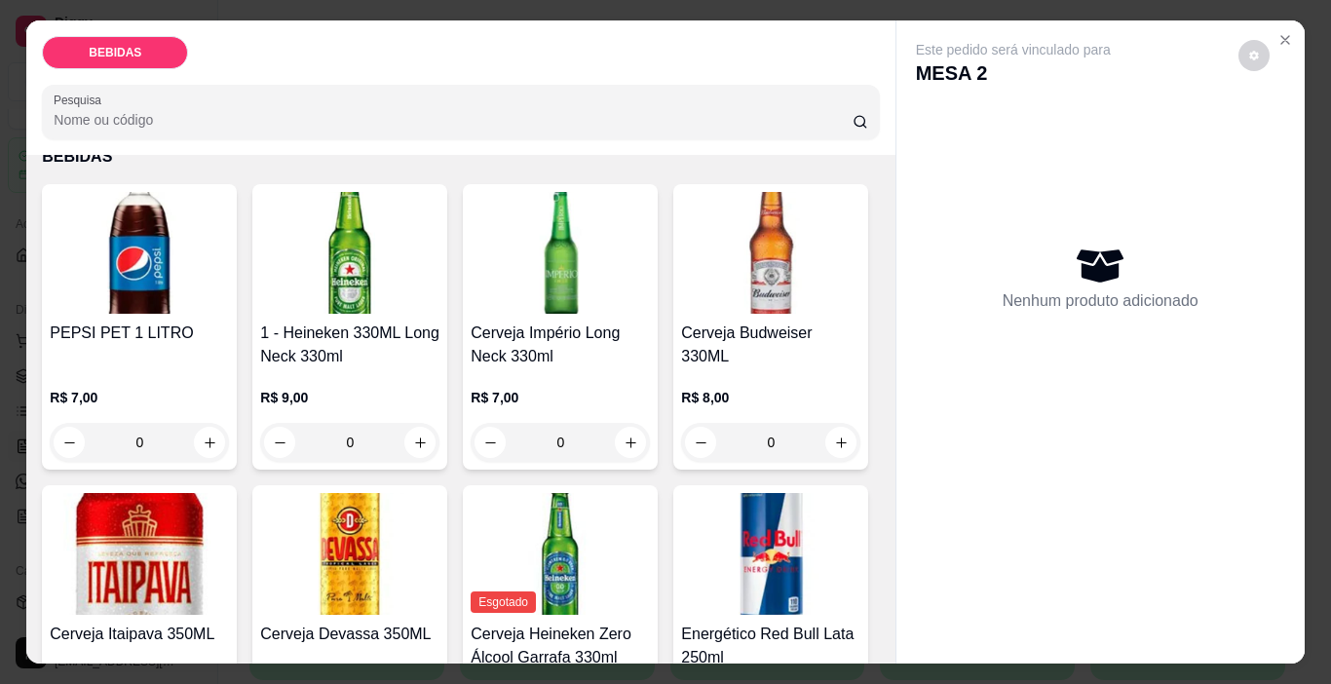
scroll to position [584, 0]
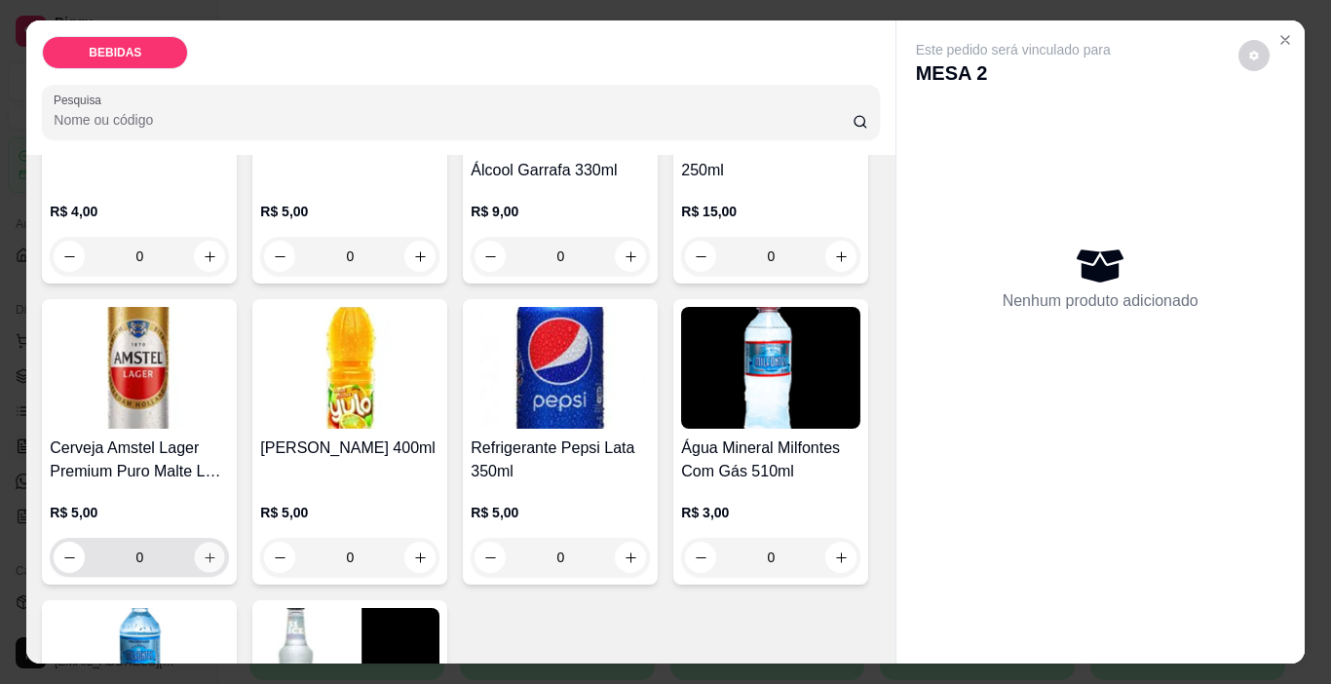
click at [217, 550] on icon "increase-product-quantity" at bounding box center [210, 557] width 15 height 15
type input "1"
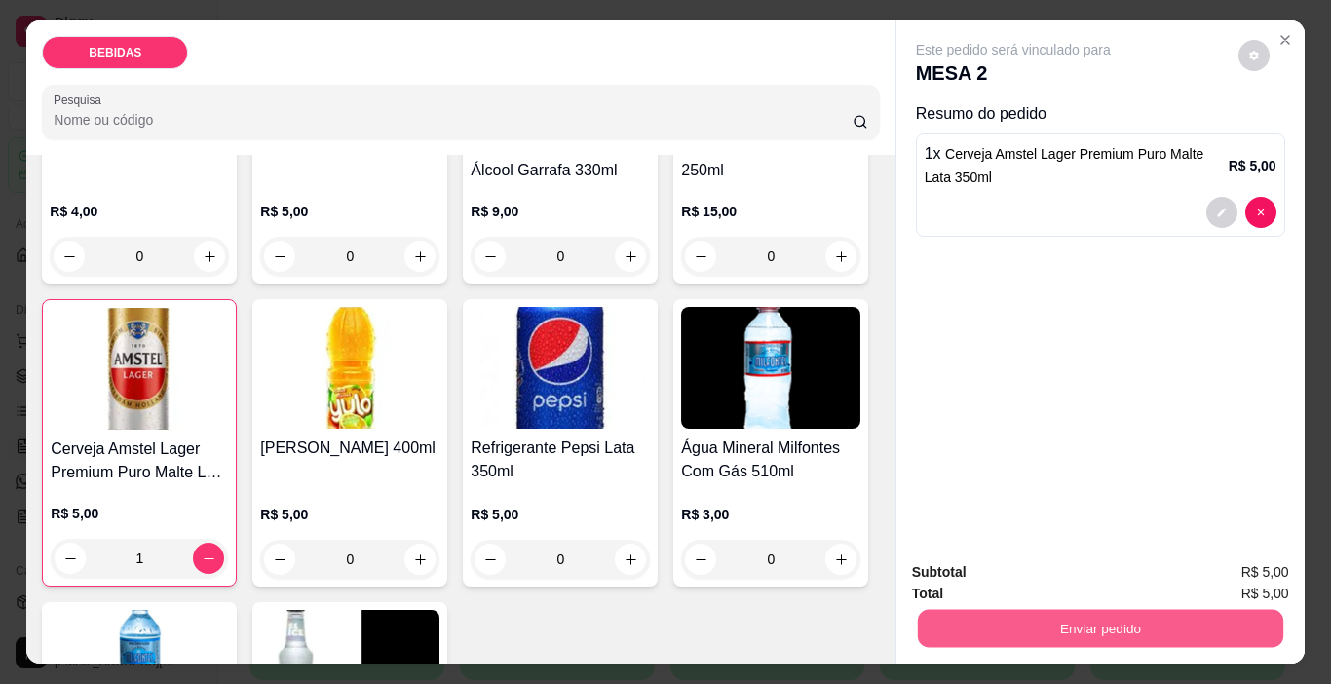
click at [950, 631] on button "Enviar pedido" at bounding box center [1099, 629] width 365 height 38
click at [1236, 578] on button "Enviar pedido" at bounding box center [1238, 572] width 110 height 37
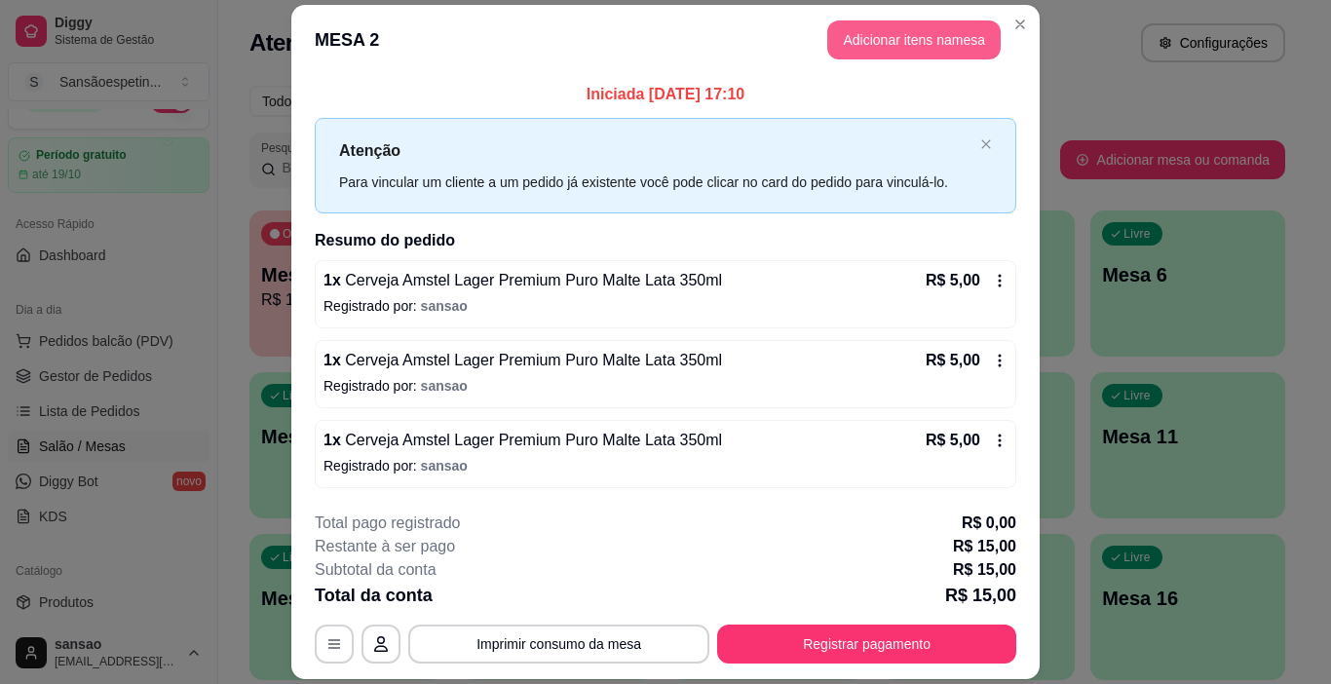
click at [870, 54] on button "Adicionar itens na mesa" at bounding box center [913, 39] width 173 height 39
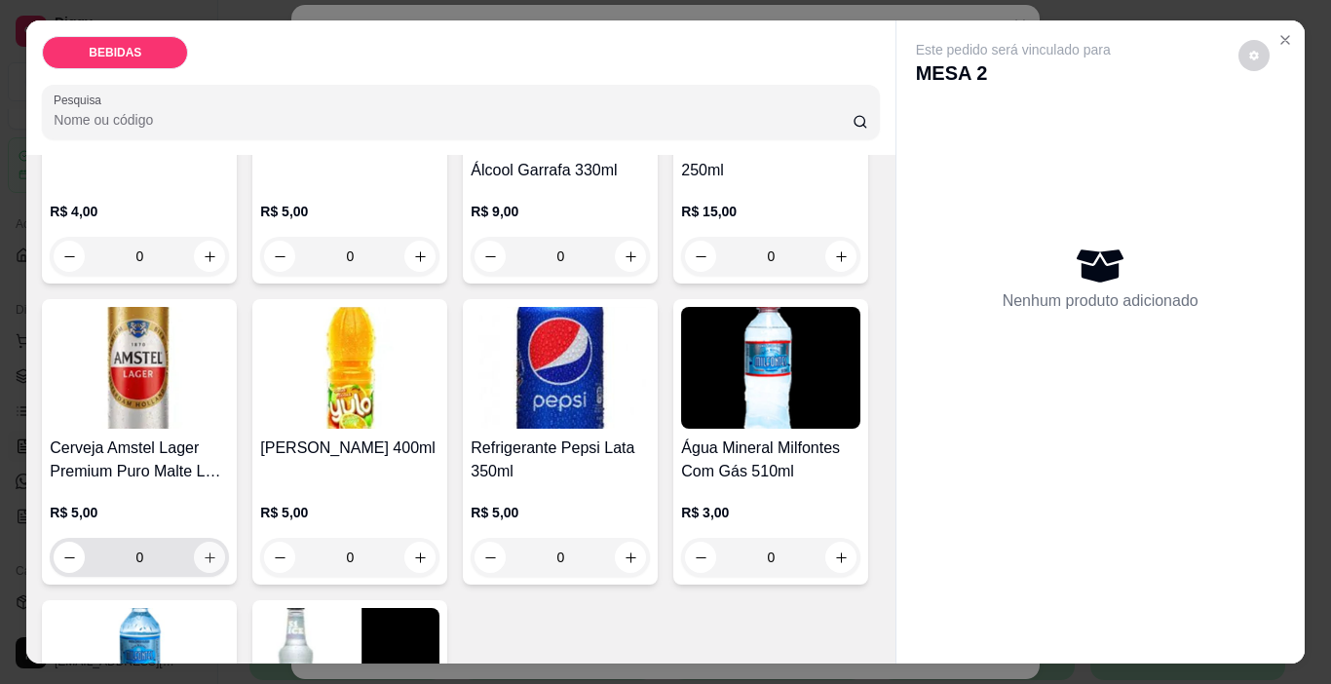
click at [217, 550] on icon "increase-product-quantity" at bounding box center [210, 557] width 15 height 15
type input "1"
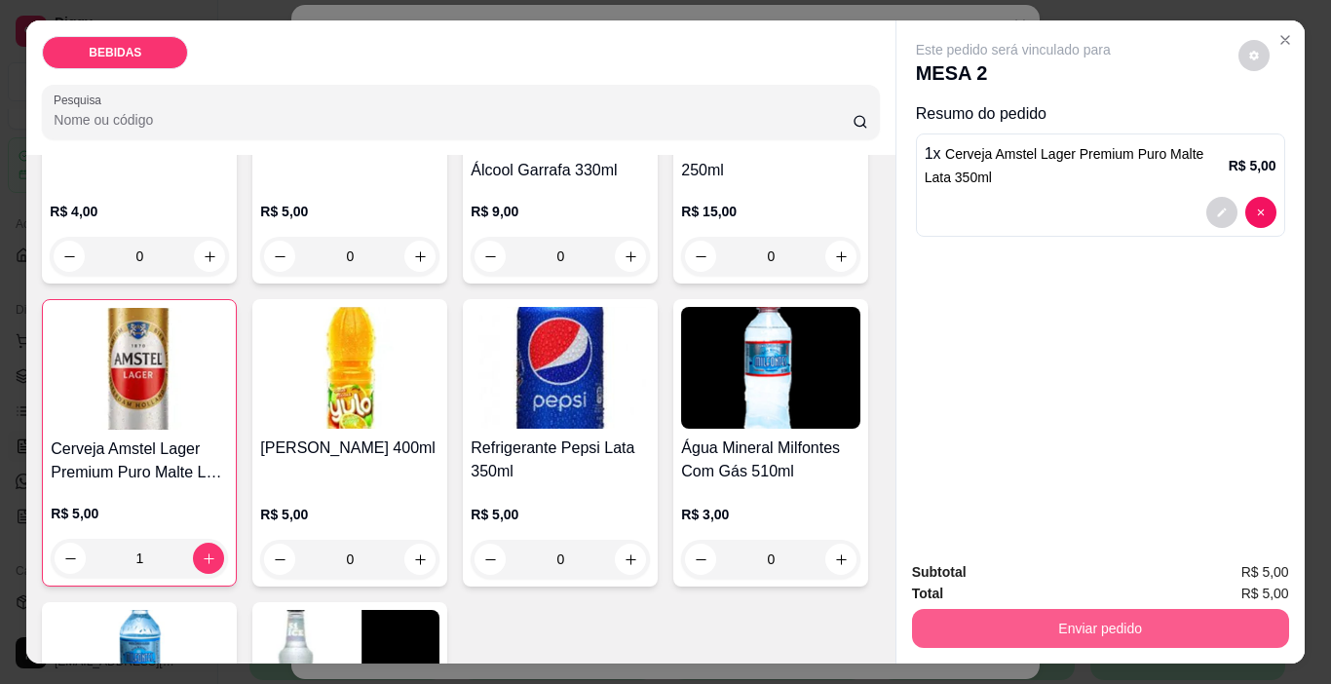
click at [1020, 613] on button "Enviar pedido" at bounding box center [1100, 628] width 377 height 39
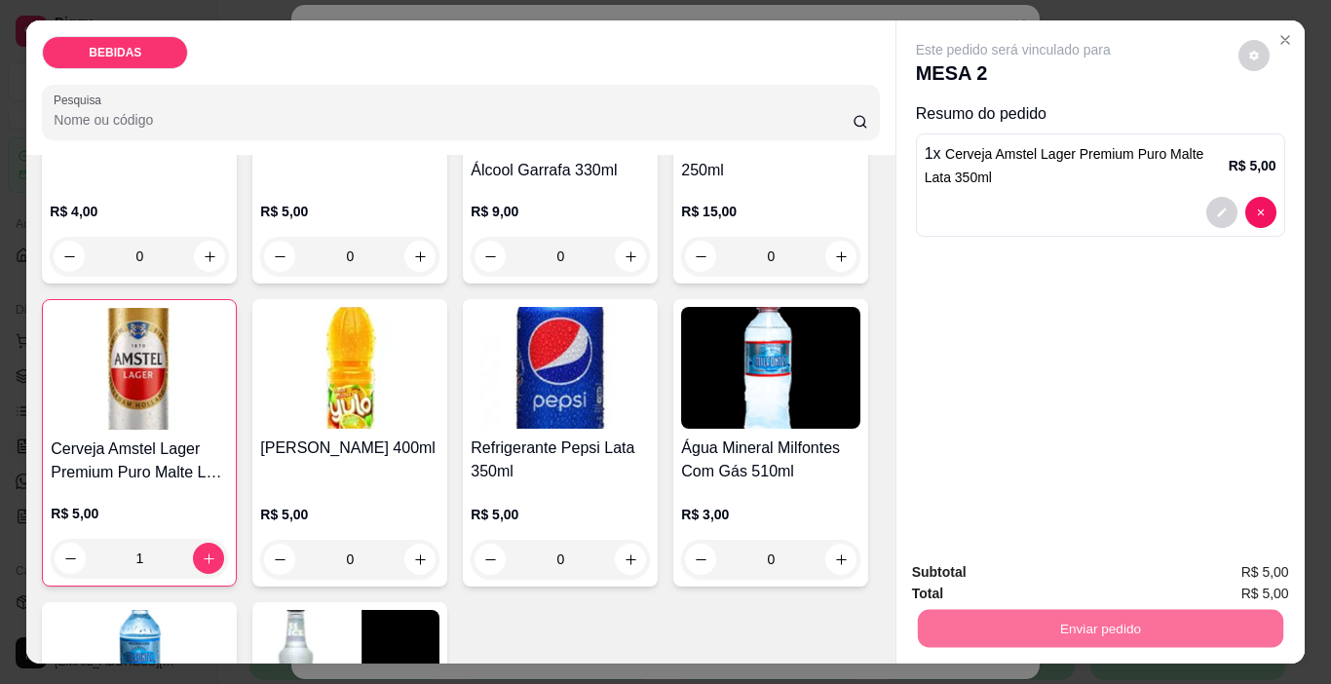
click at [1279, 568] on button "Enviar pedido" at bounding box center [1238, 572] width 107 height 36
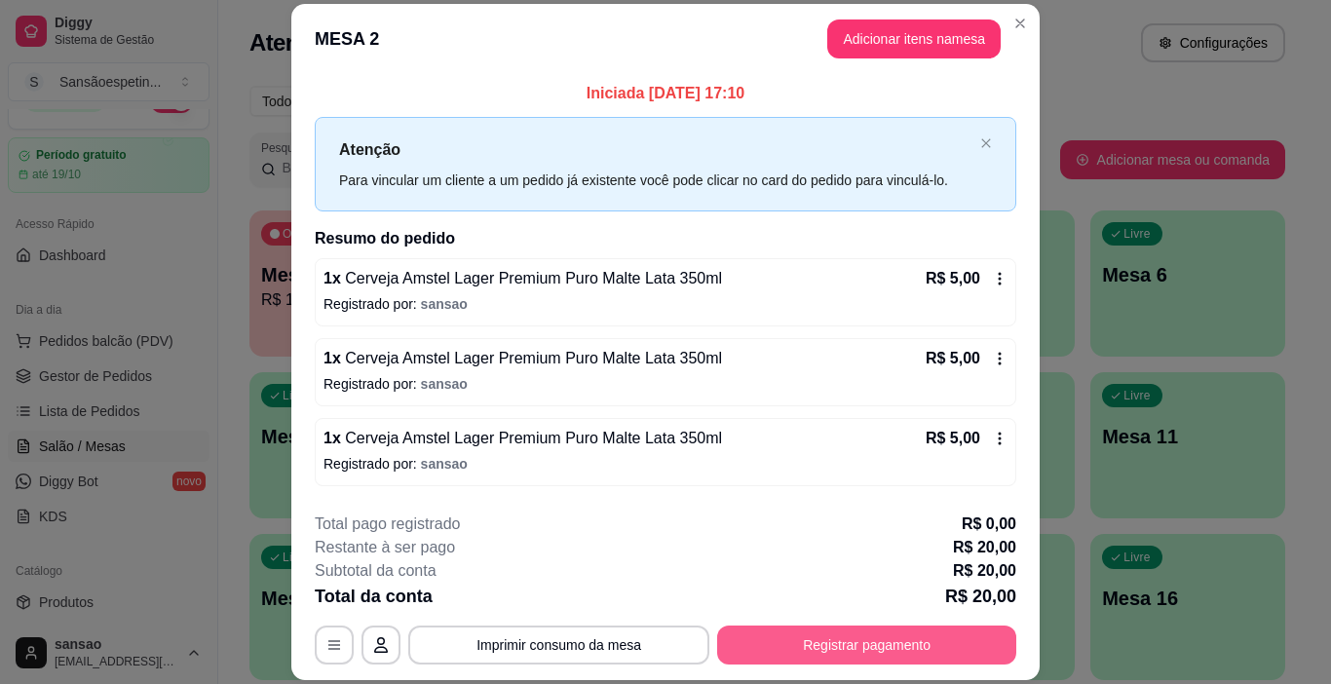
click at [796, 652] on button "Registrar pagamento" at bounding box center [866, 644] width 299 height 39
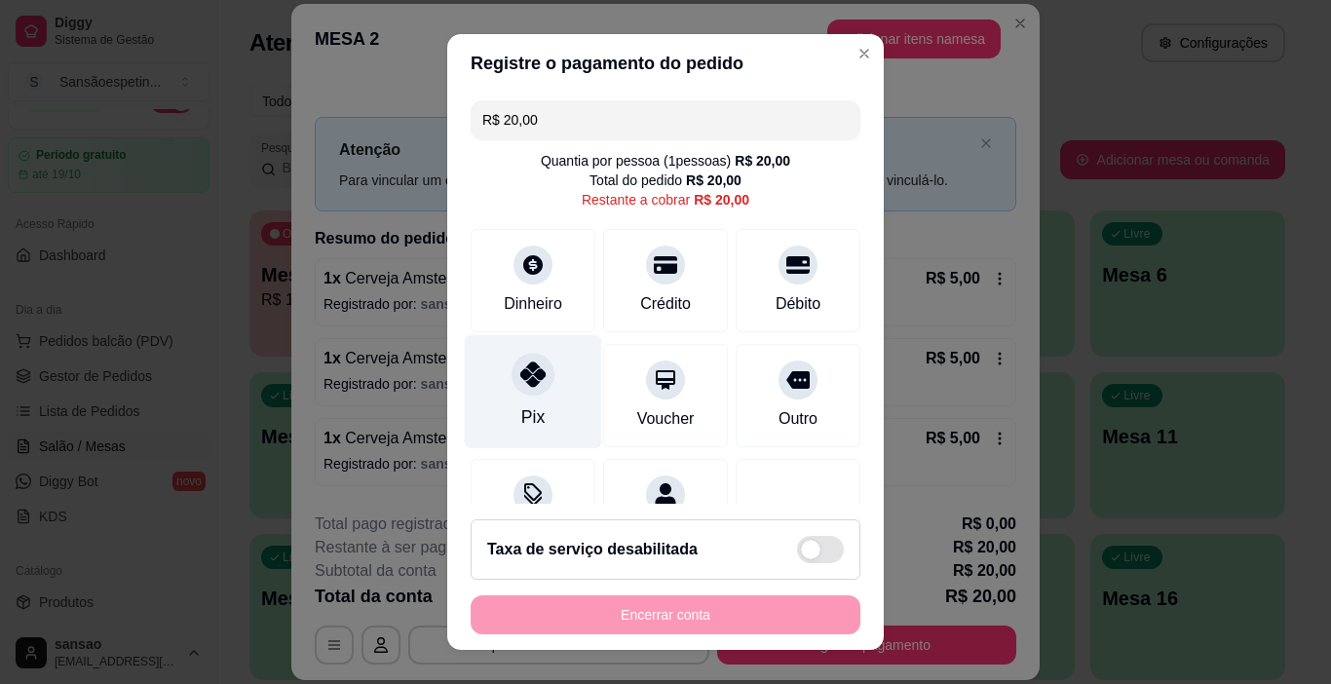
click at [511, 379] on div at bounding box center [532, 375] width 43 height 43
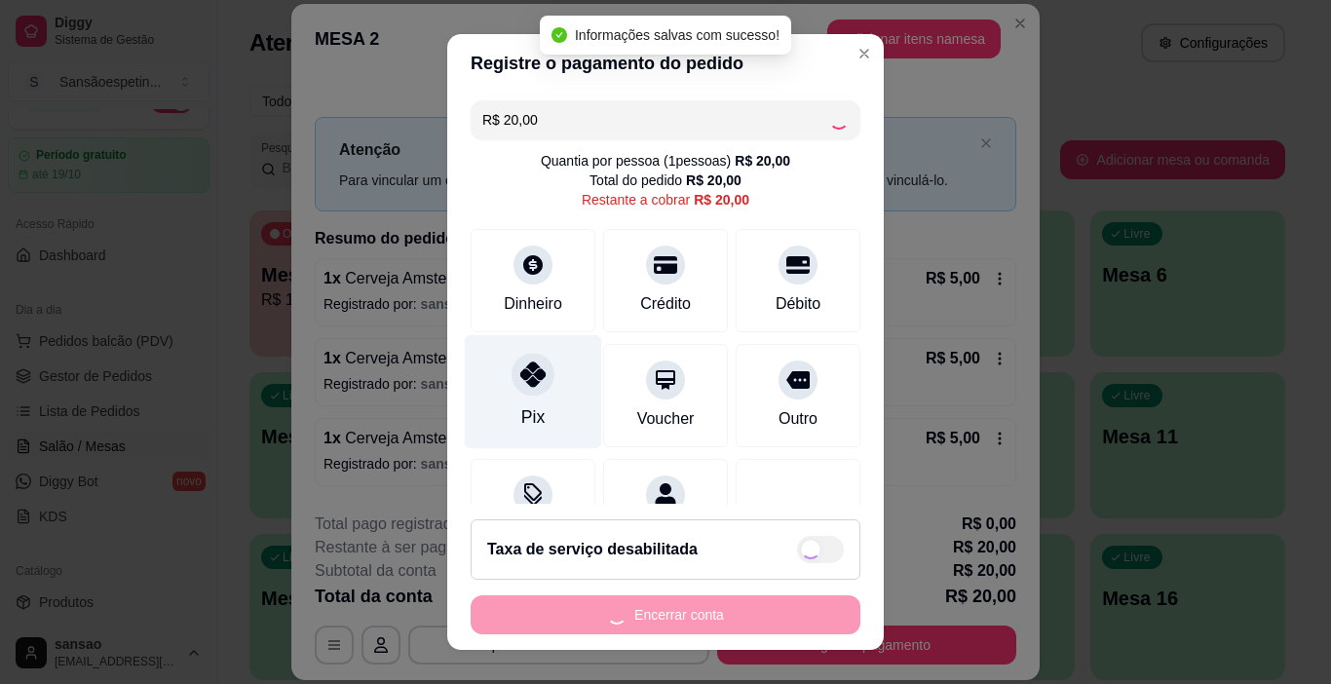
type input "R$ 0,00"
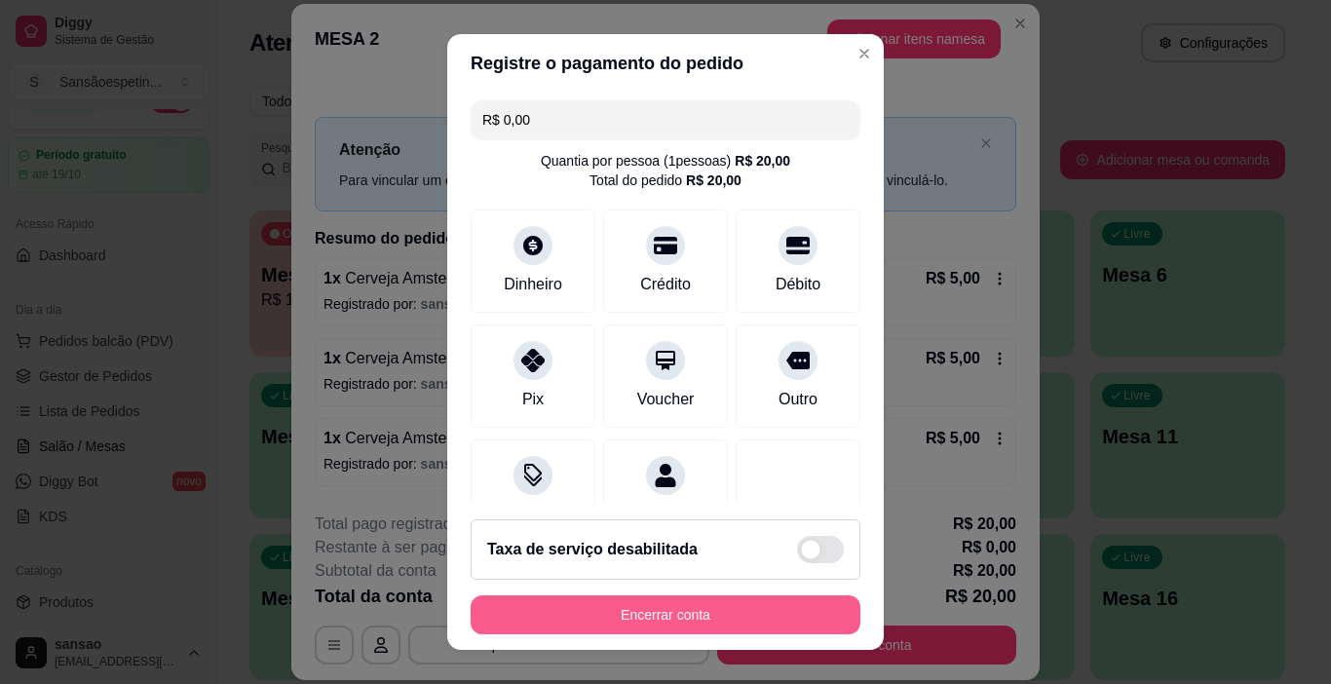
click at [615, 618] on button "Encerrar conta" at bounding box center [665, 614] width 390 height 39
